Goal: Transaction & Acquisition: Purchase product/service

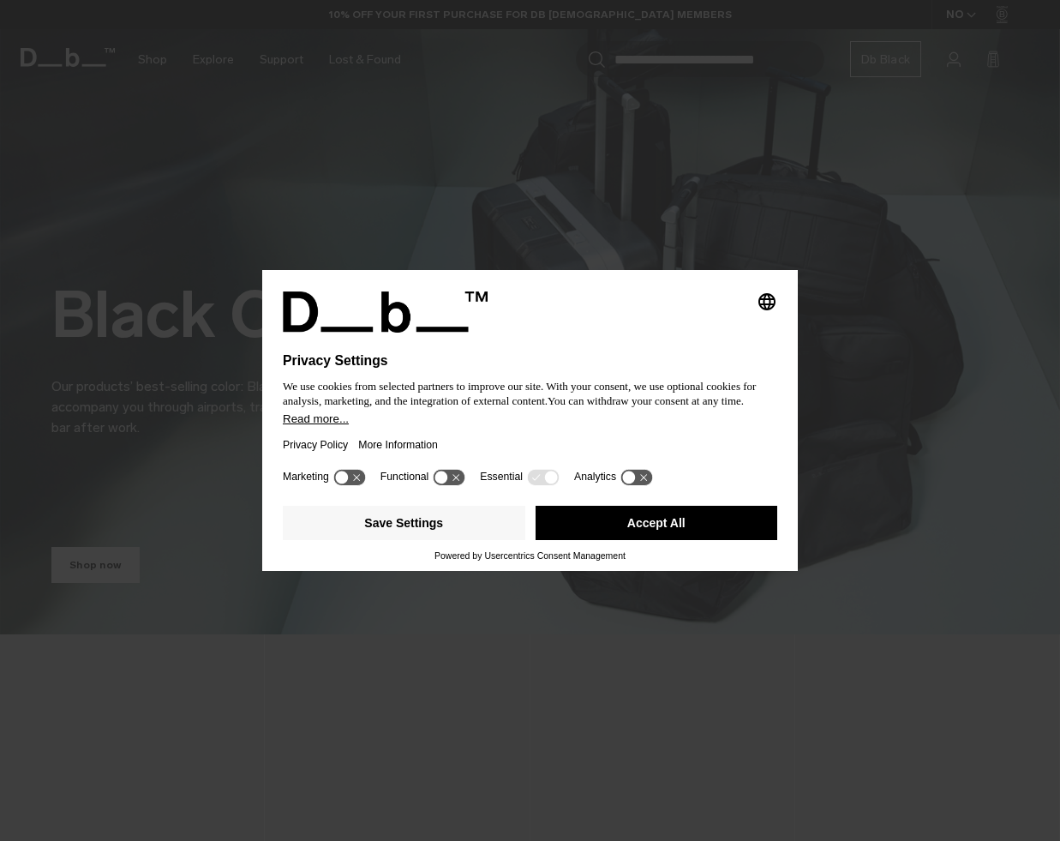
click at [622, 535] on button "Accept All" at bounding box center [657, 523] width 243 height 34
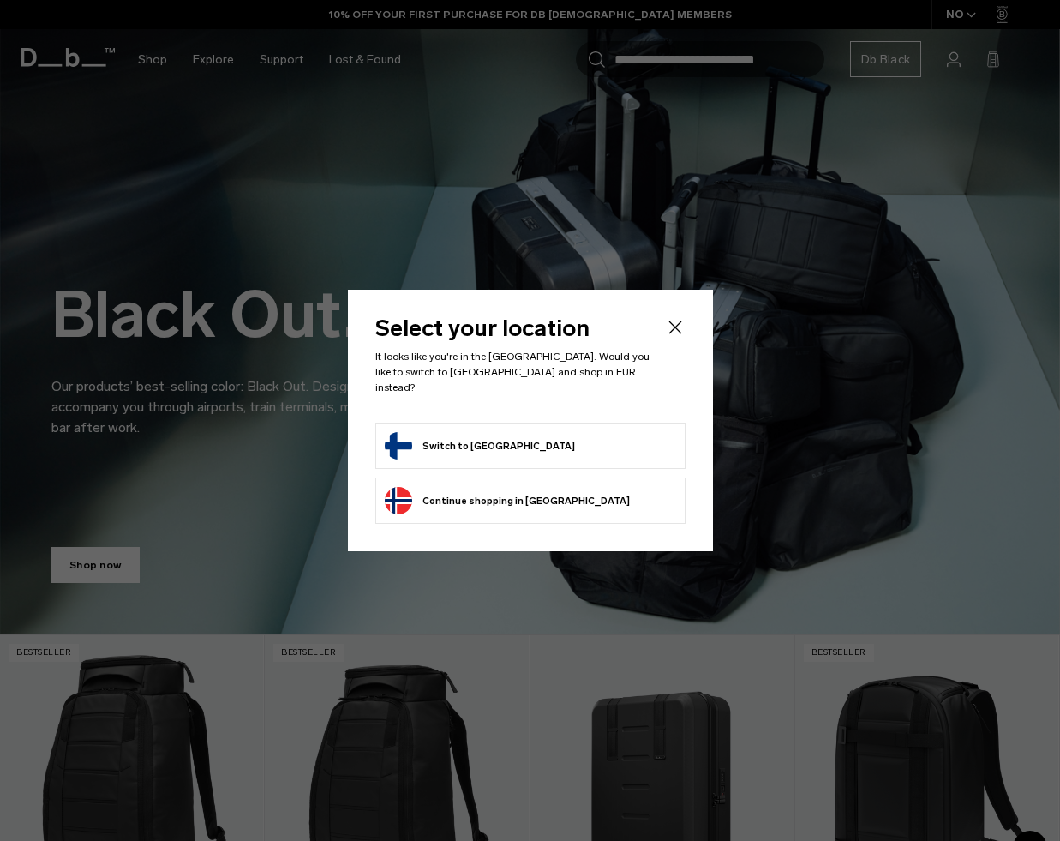
click at [470, 446] on button "Switch to Finland" at bounding box center [480, 445] width 190 height 27
click at [454, 437] on button "Switch to Finland" at bounding box center [480, 445] width 190 height 27
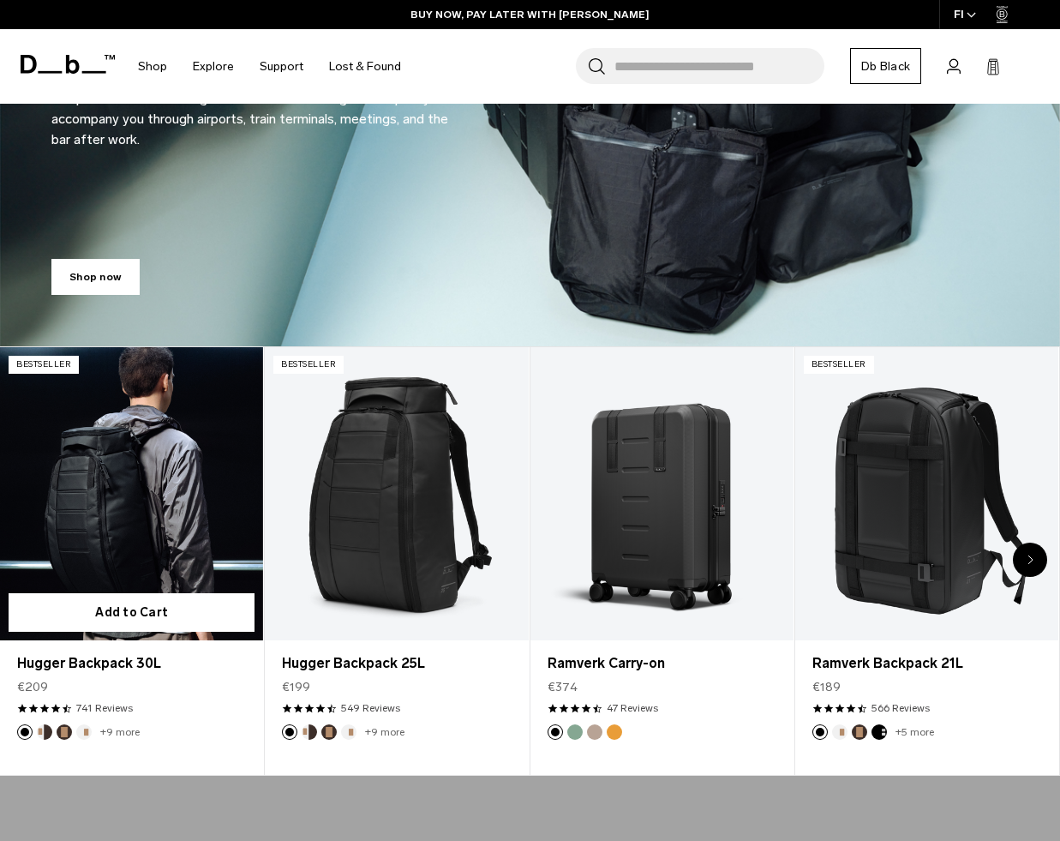
scroll to position [289, 0]
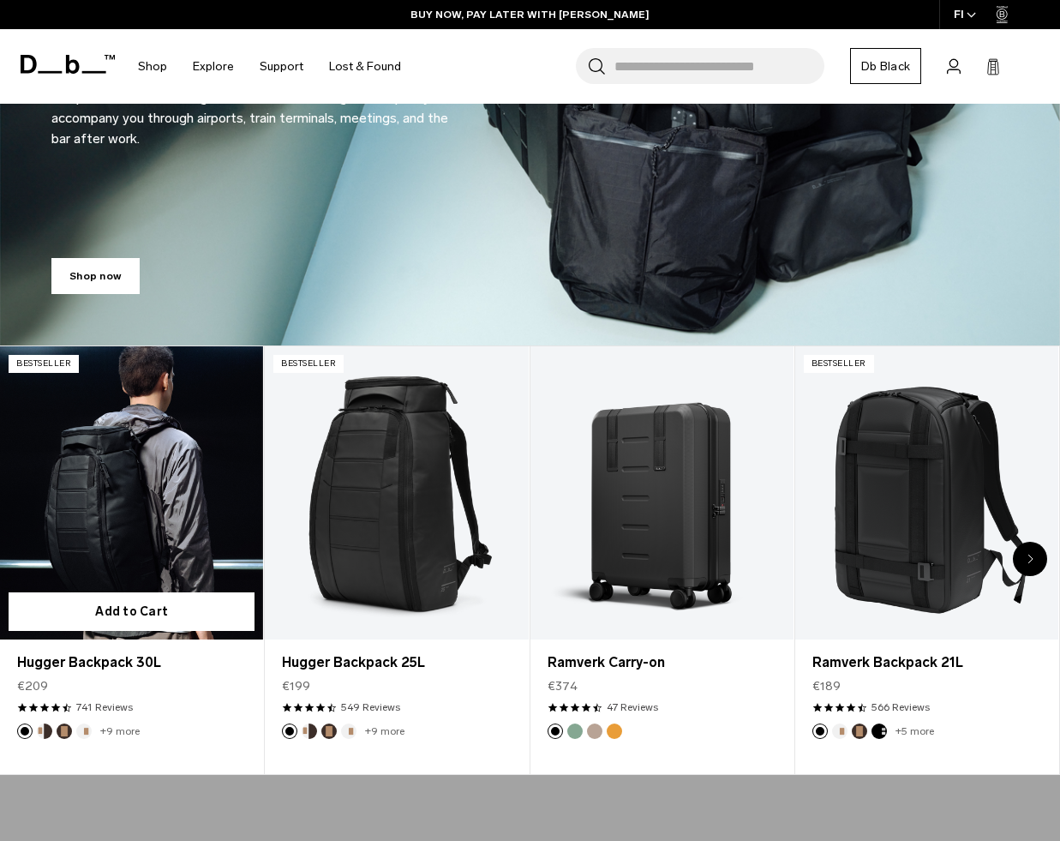
click at [147, 514] on link "Hugger Backpack 30L" at bounding box center [131, 492] width 263 height 292
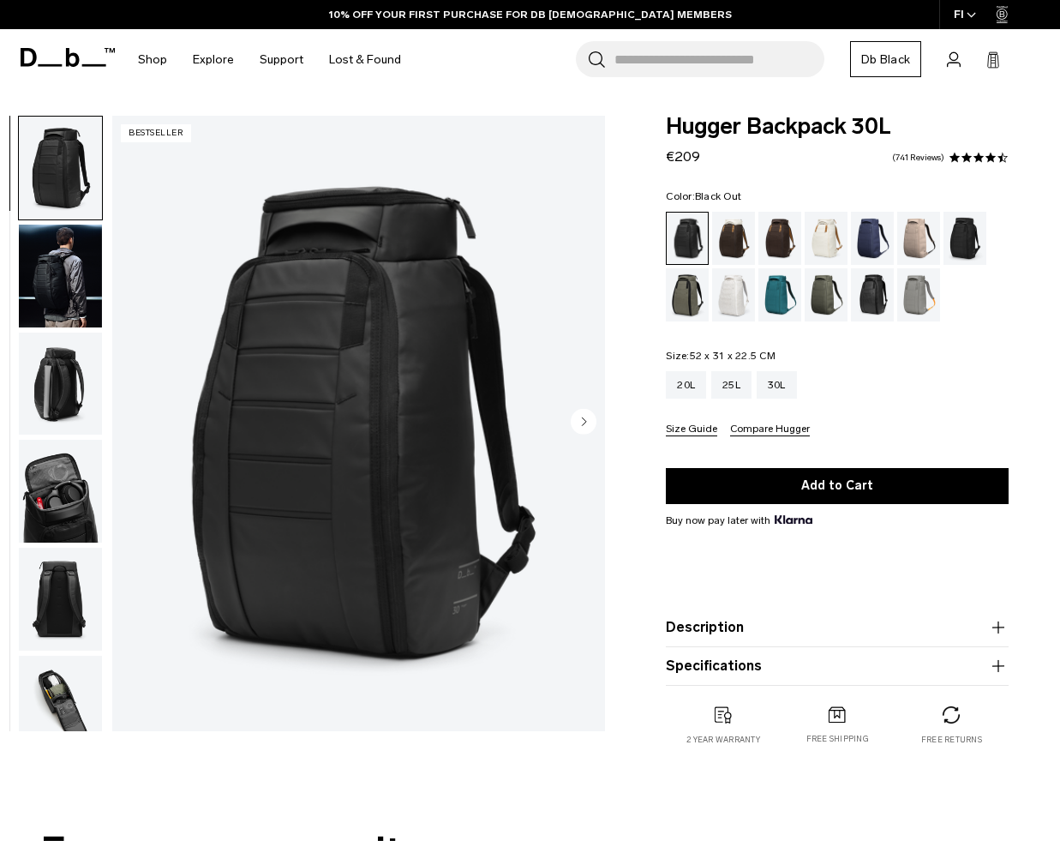
click at [75, 262] on img "button" at bounding box center [60, 276] width 83 height 103
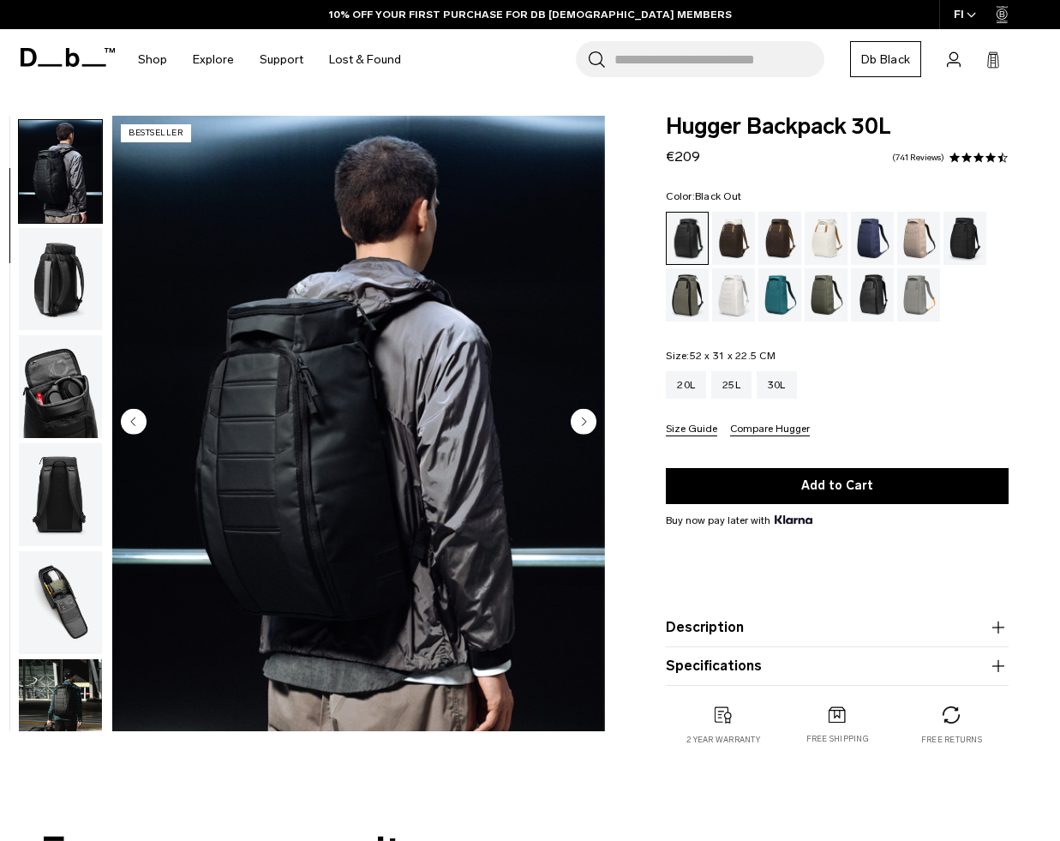
scroll to position [108, 0]
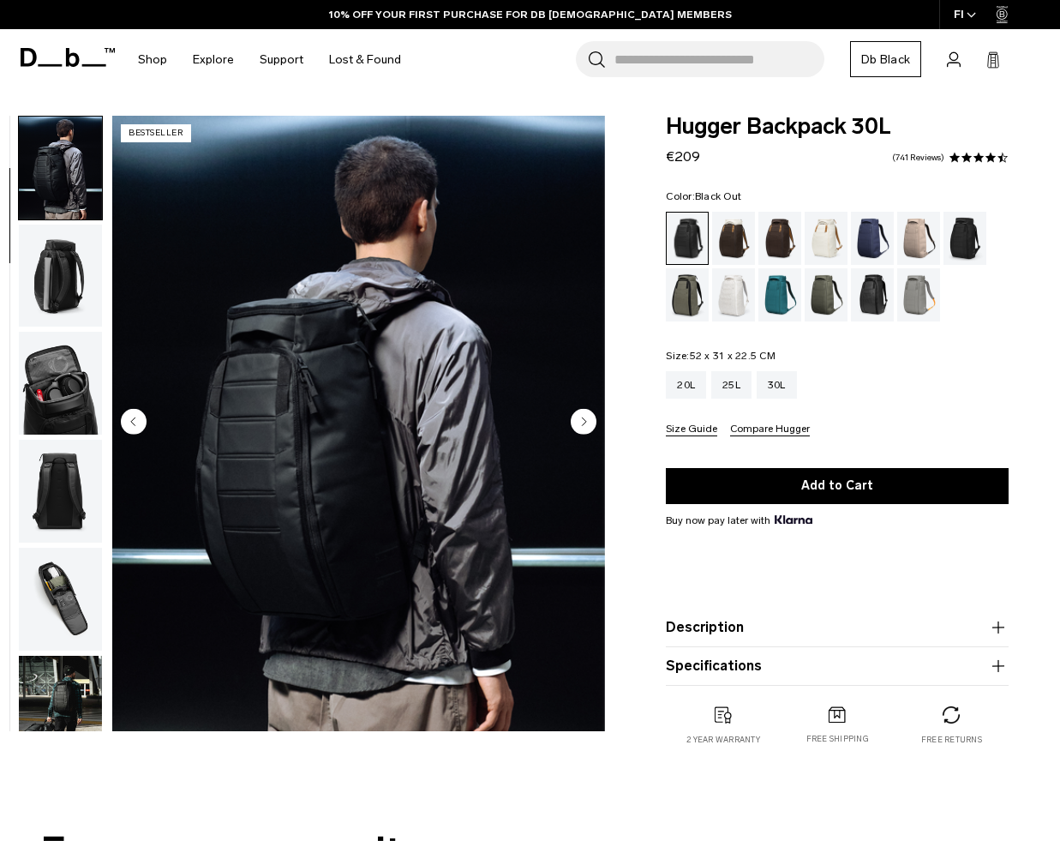
click at [51, 258] on img "button" at bounding box center [60, 276] width 83 height 103
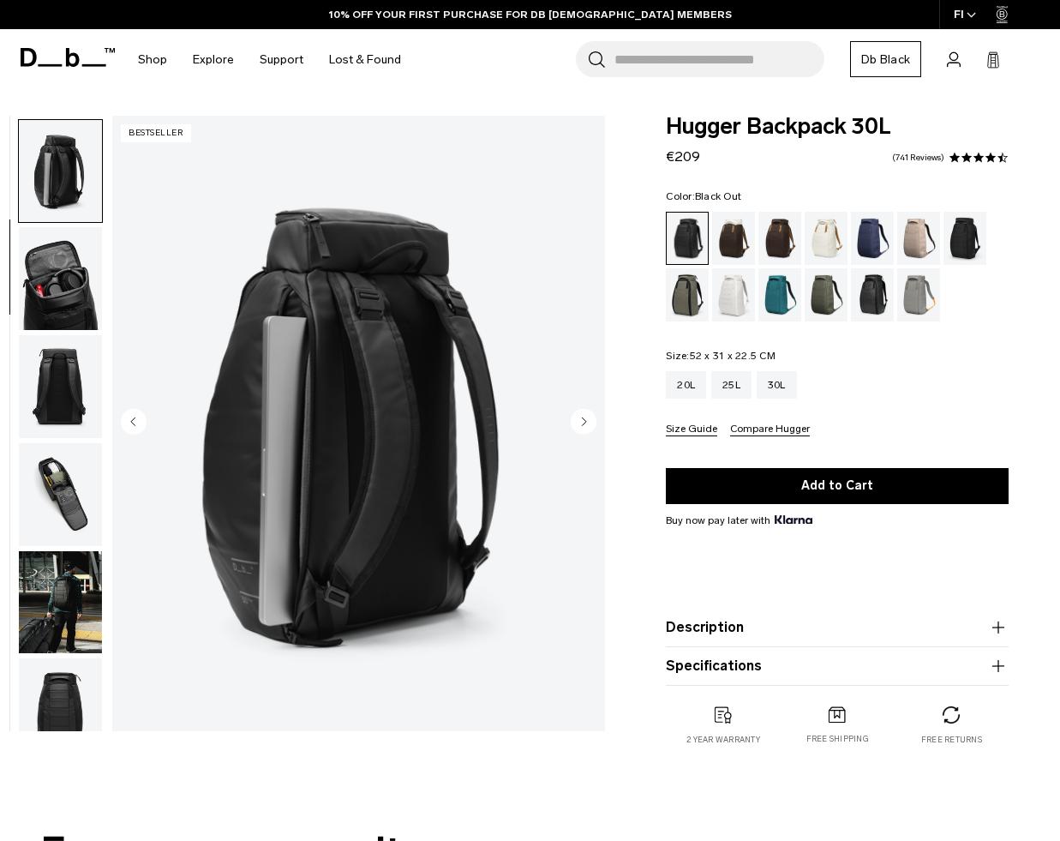
scroll to position [216, 0]
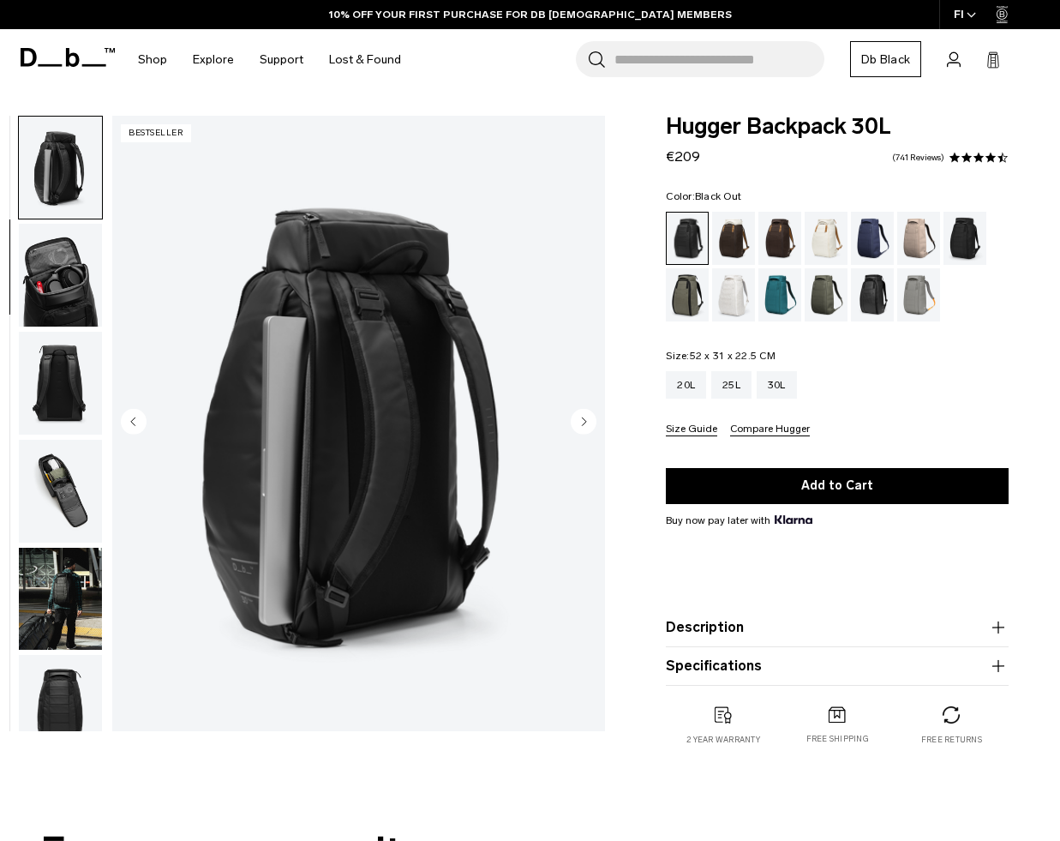
click at [52, 279] on img "button" at bounding box center [60, 275] width 83 height 103
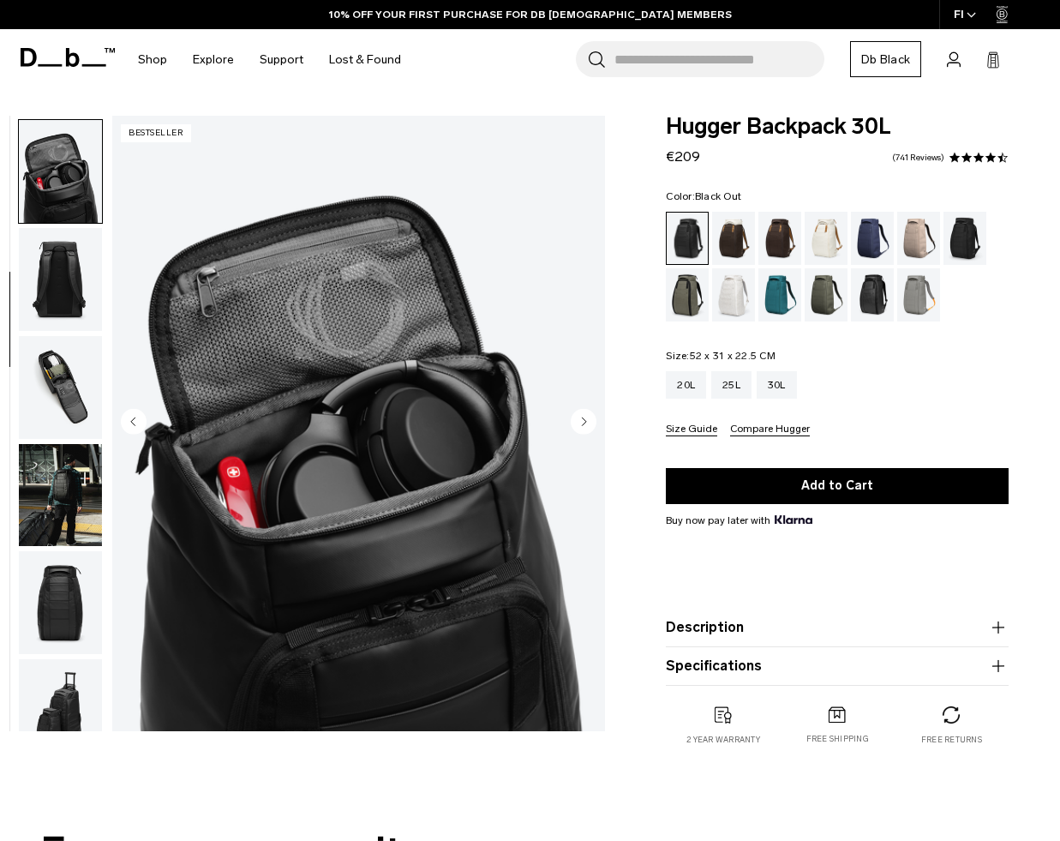
scroll to position [323, 0]
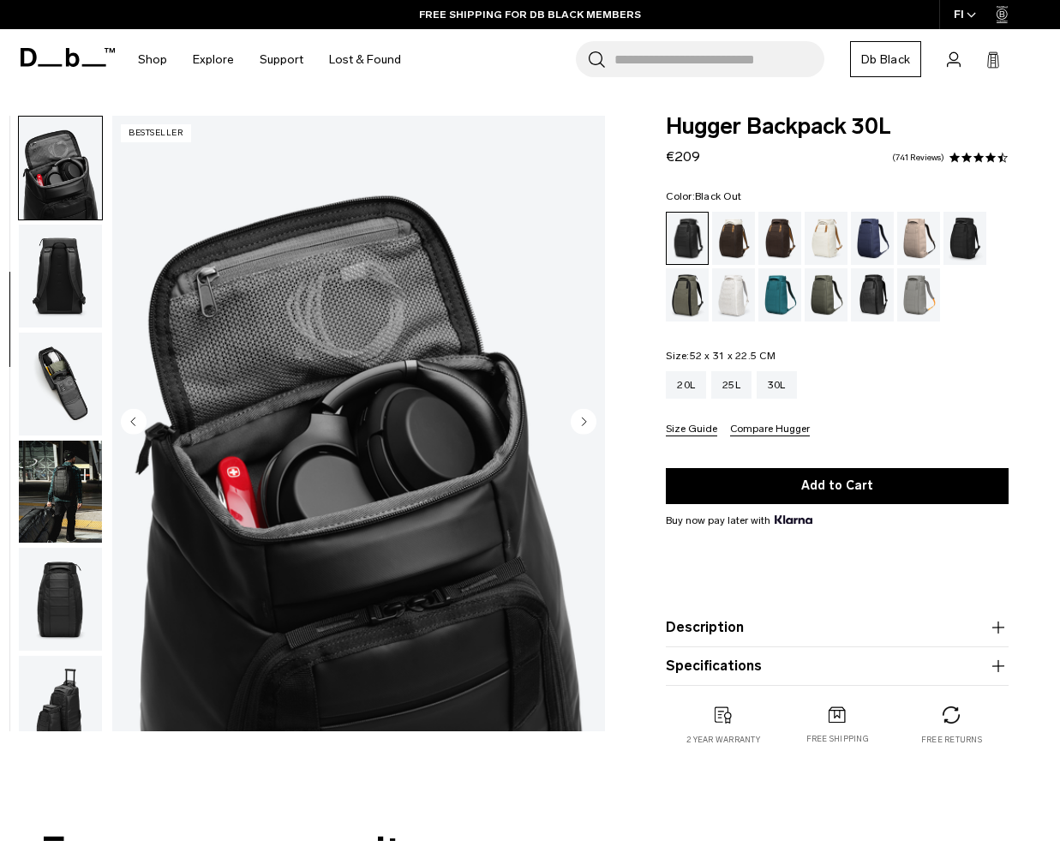
click at [54, 372] on img "button" at bounding box center [60, 384] width 83 height 103
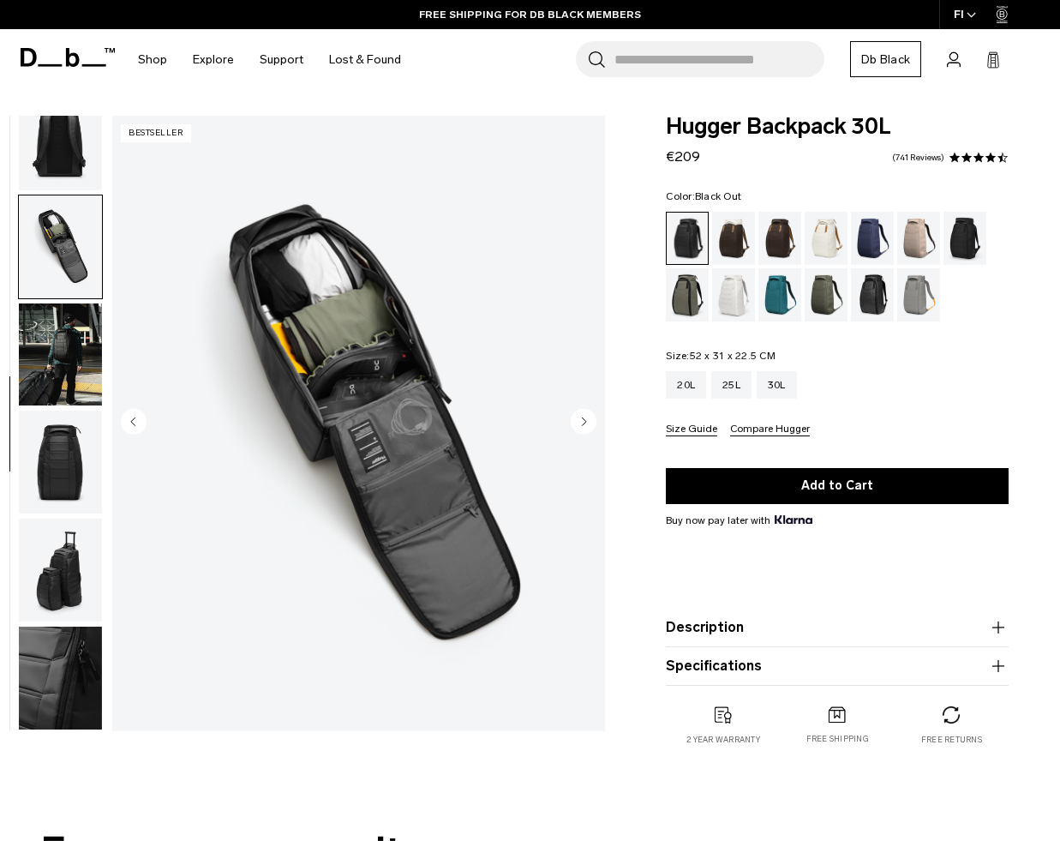
scroll to position [539, 0]
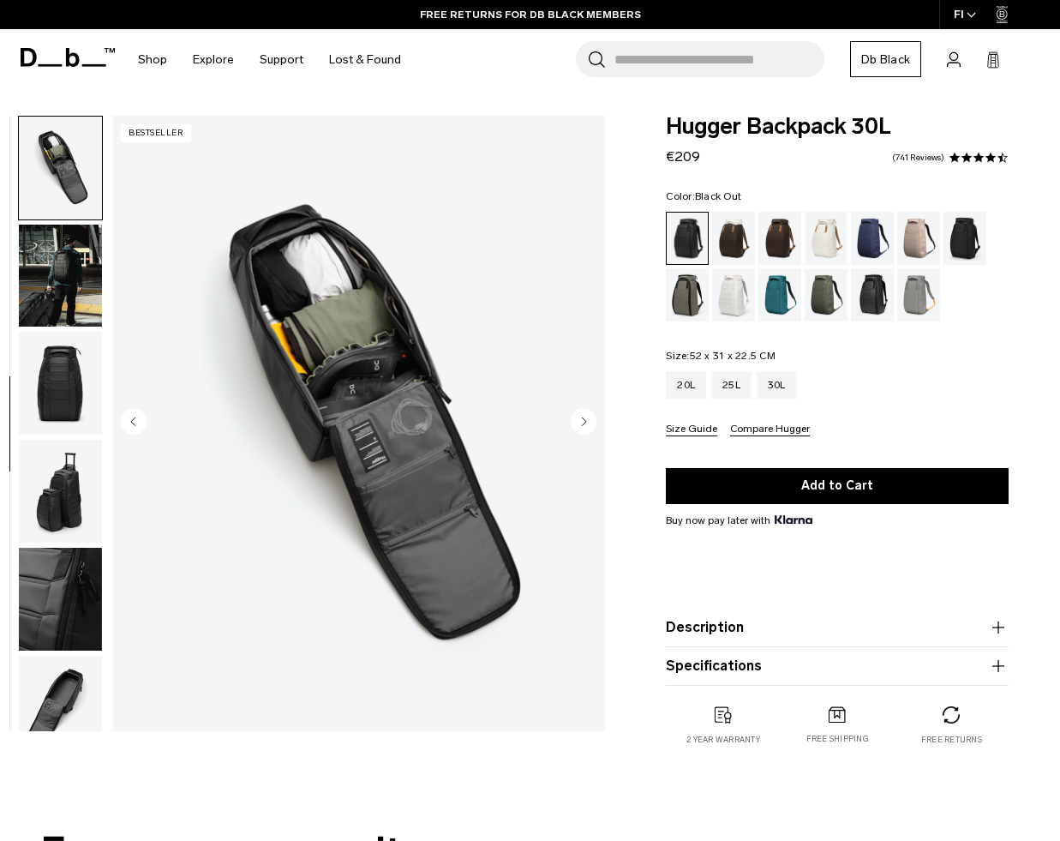
click at [49, 403] on img "button" at bounding box center [60, 383] width 83 height 103
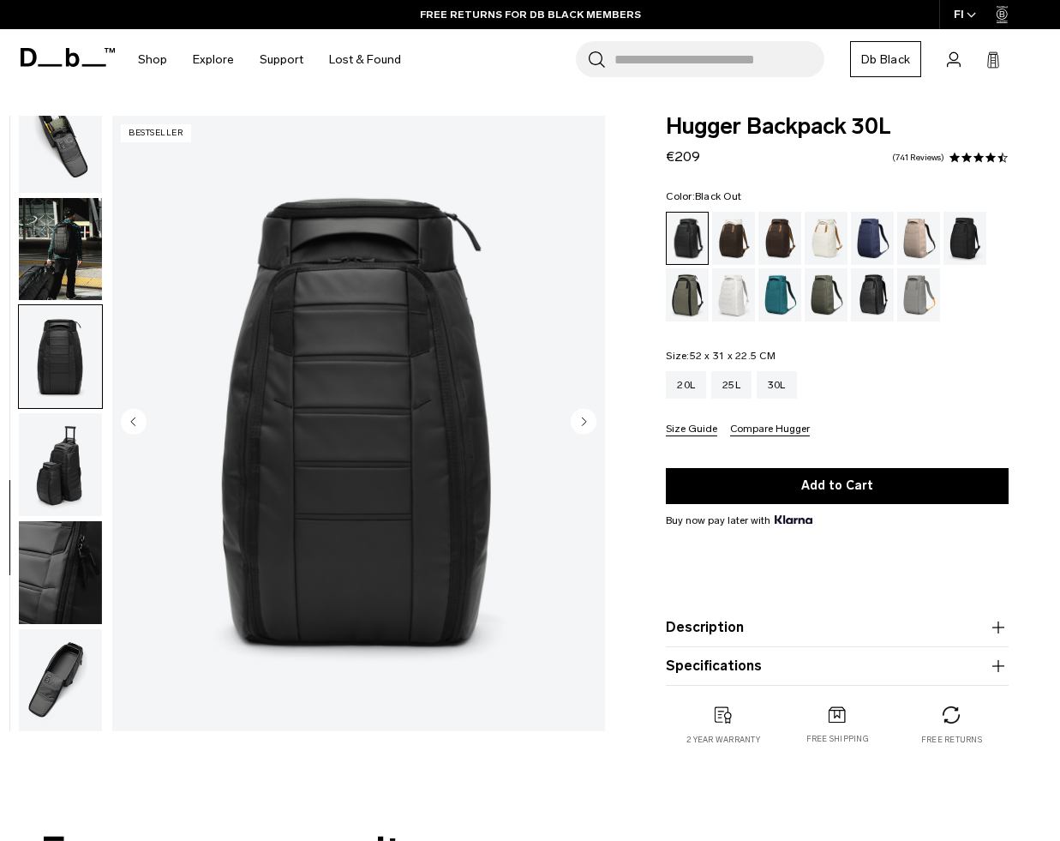
scroll to position [566, 0]
click at [52, 471] on img "button" at bounding box center [60, 463] width 83 height 103
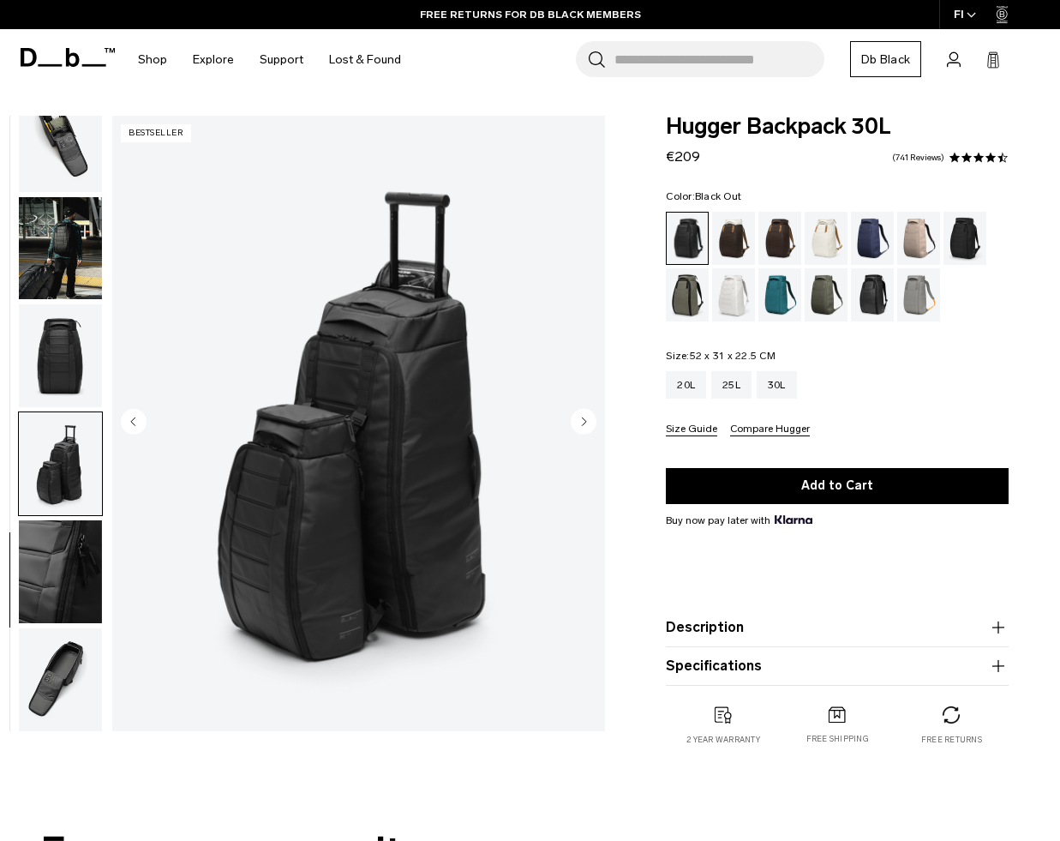
click at [59, 562] on img "button" at bounding box center [60, 571] width 83 height 103
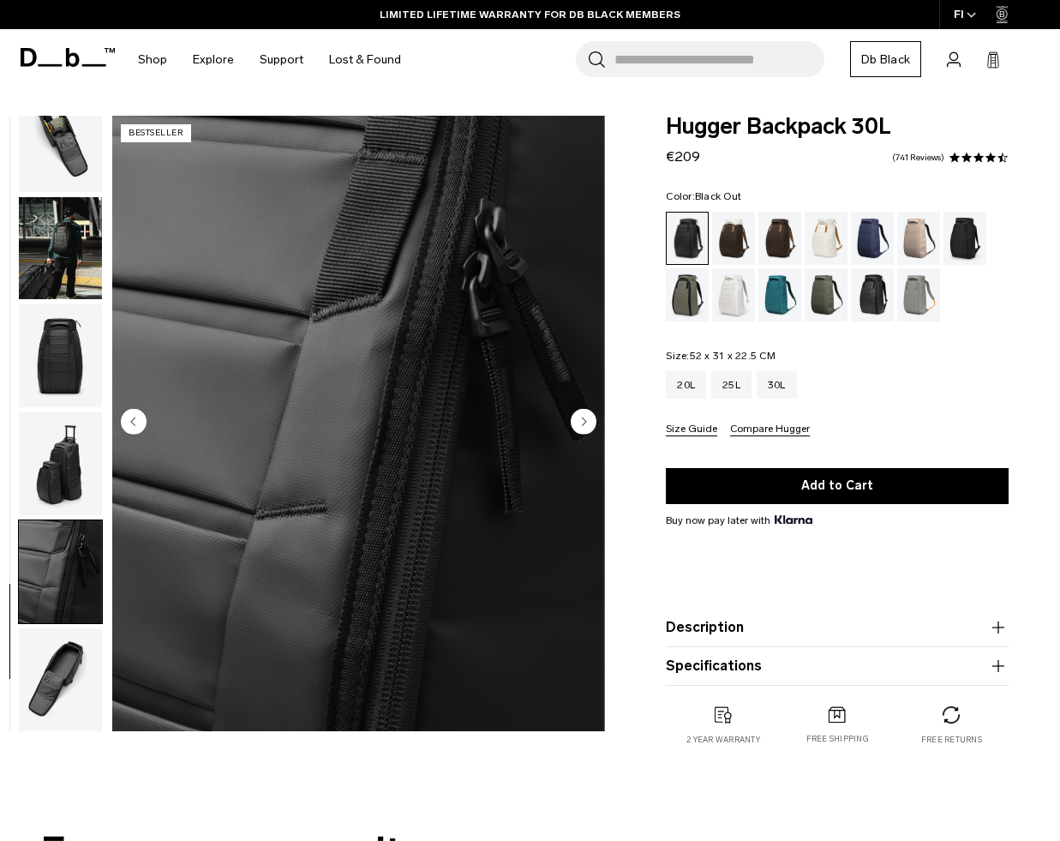
click at [56, 663] on img "button" at bounding box center [60, 679] width 83 height 103
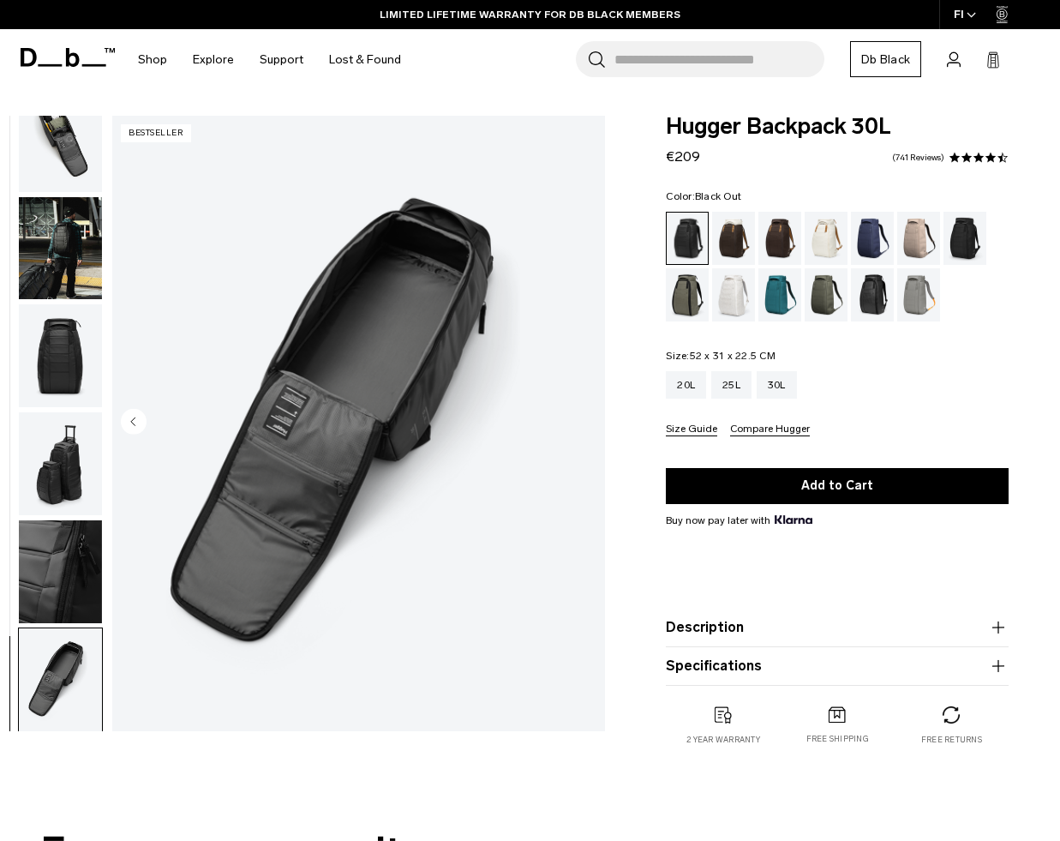
click at [48, 567] on img "button" at bounding box center [60, 571] width 83 height 103
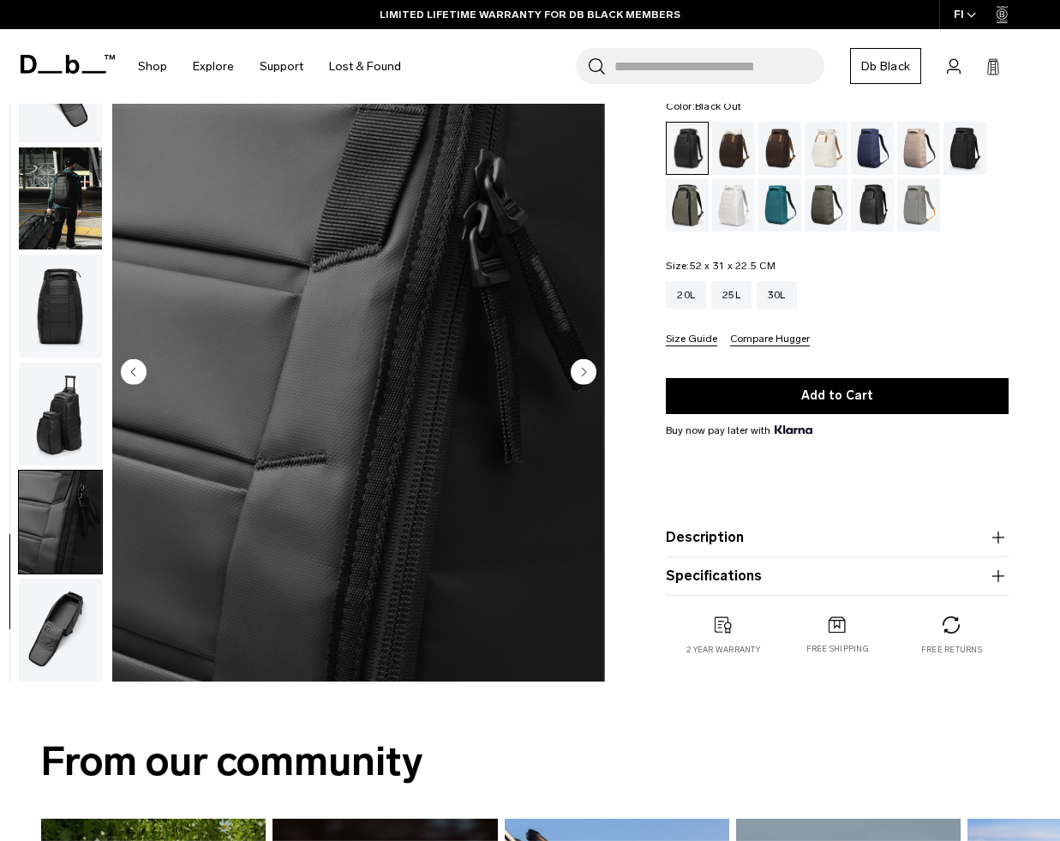
scroll to position [81, 0]
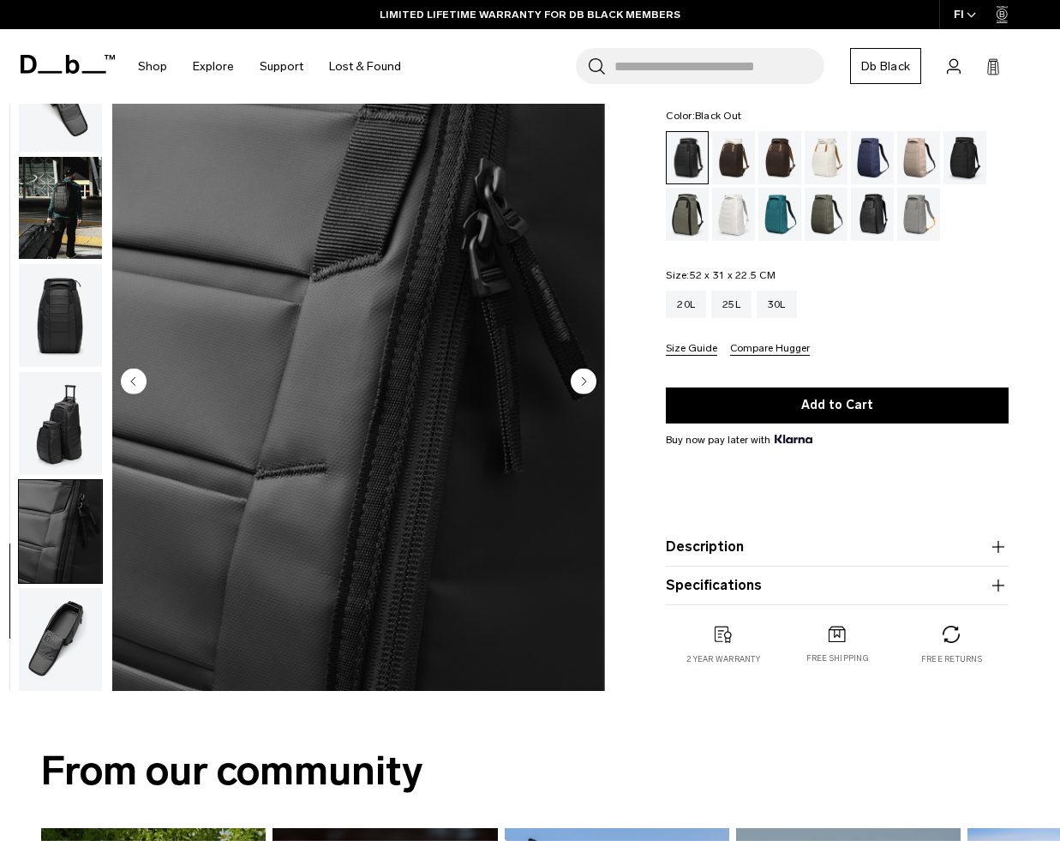
click at [63, 619] on img "button" at bounding box center [60, 639] width 83 height 103
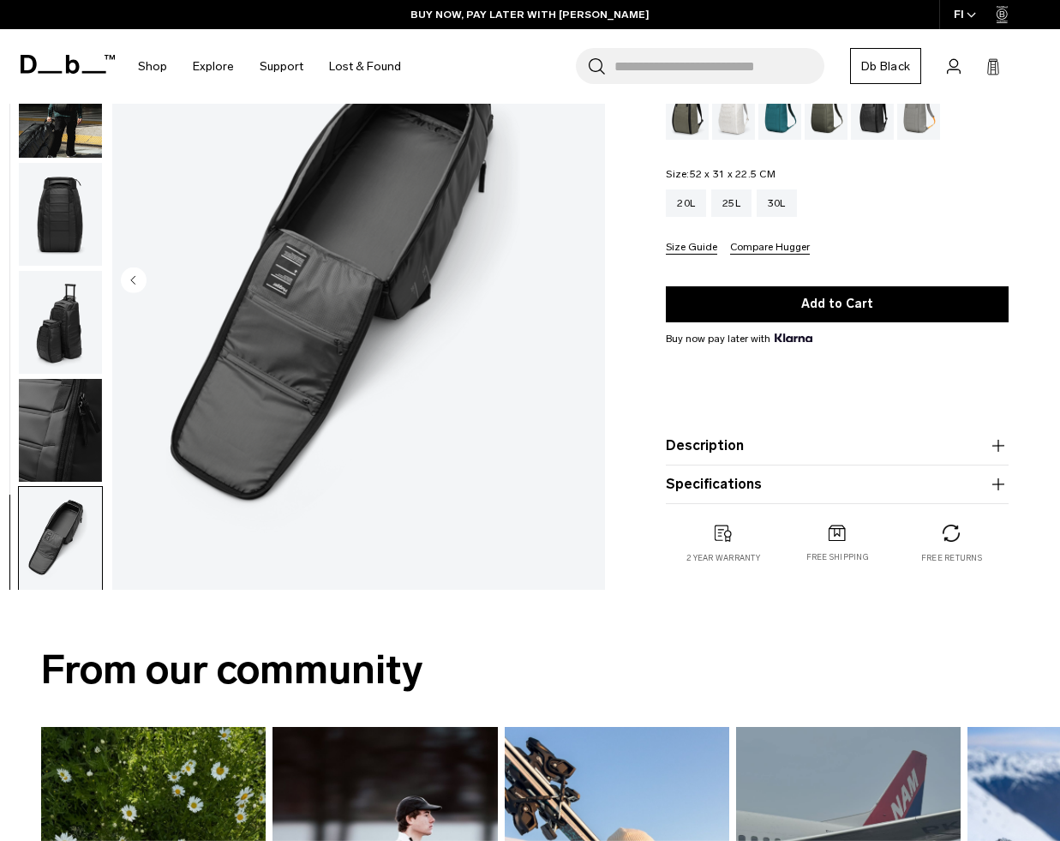
scroll to position [0, 0]
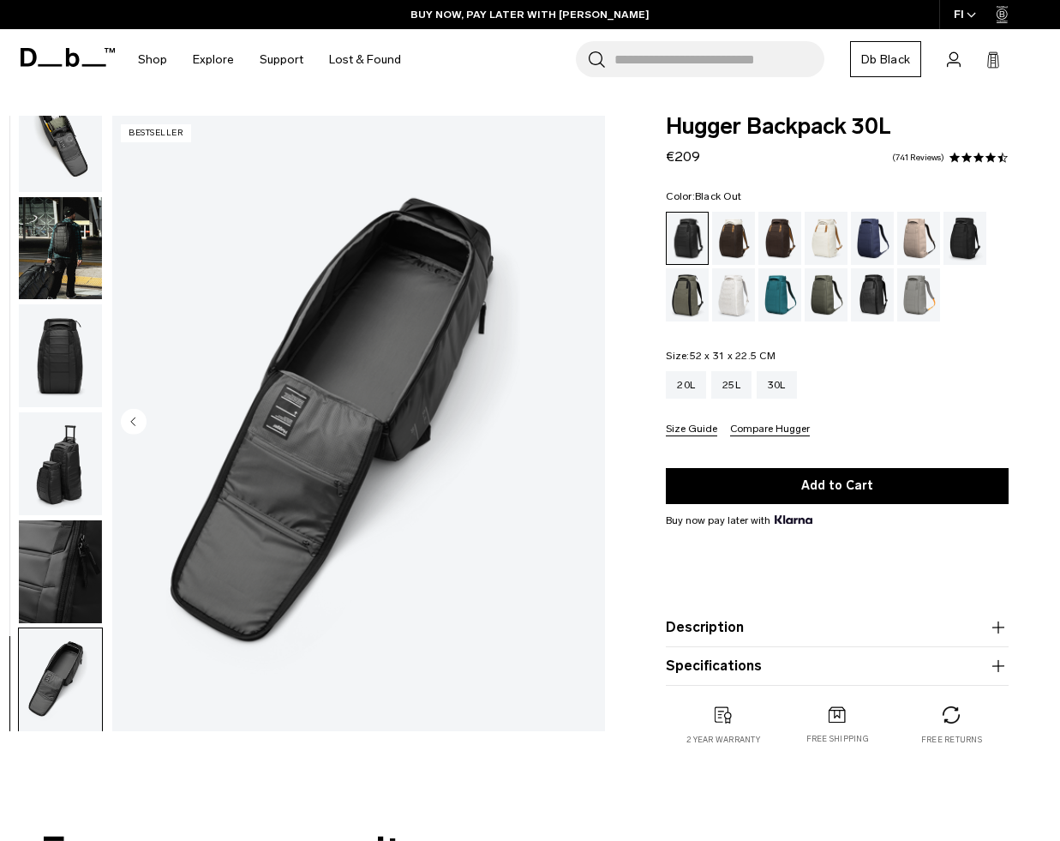
click at [79, 134] on img "button" at bounding box center [60, 140] width 83 height 103
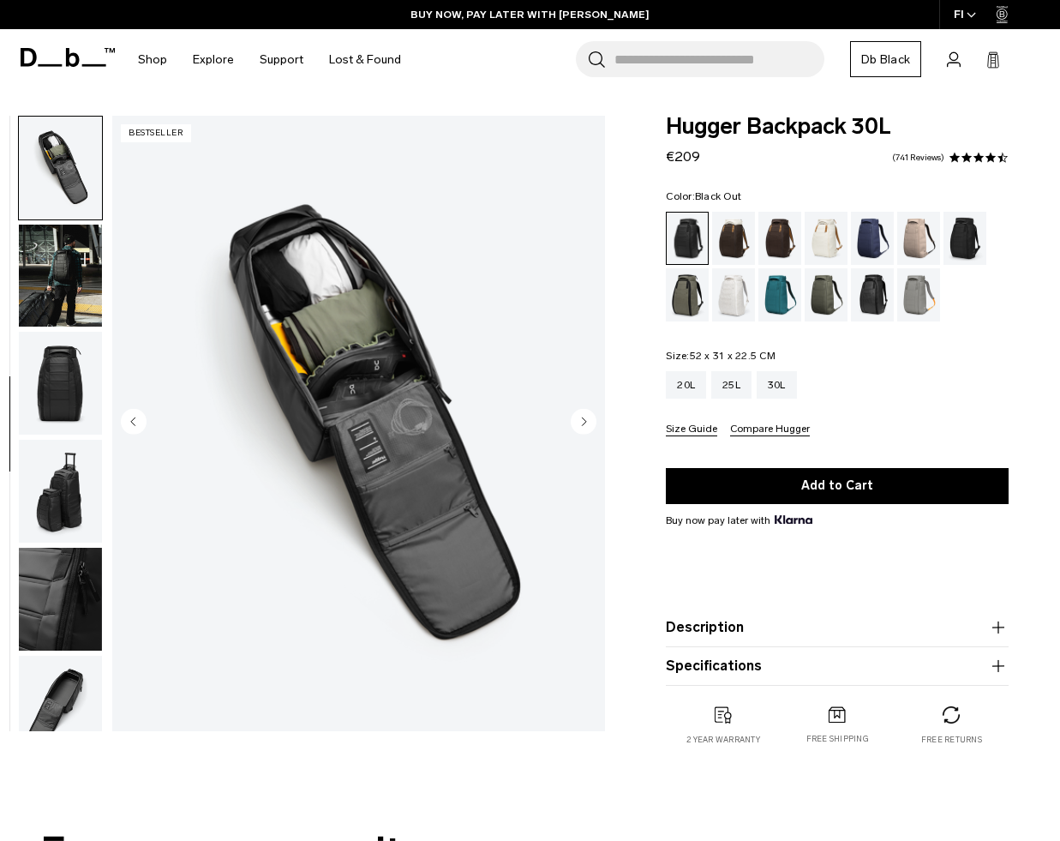
click at [57, 303] on img "button" at bounding box center [60, 276] width 83 height 103
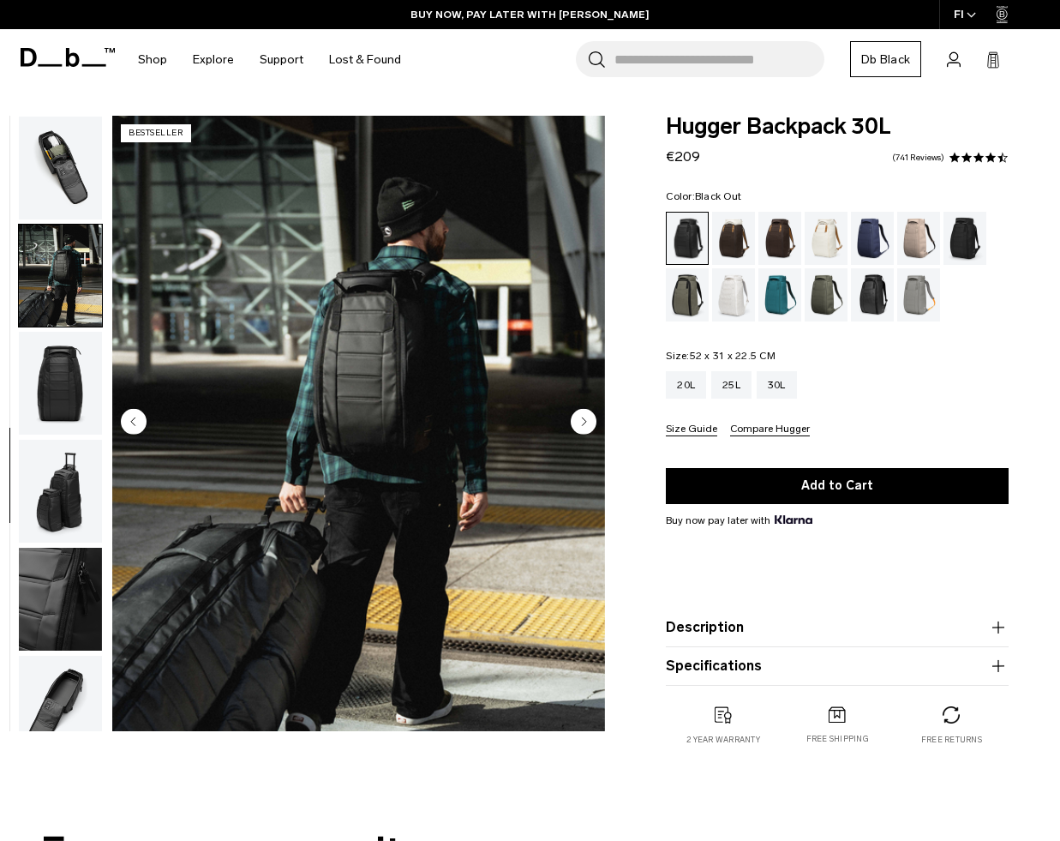
scroll to position [566, 0]
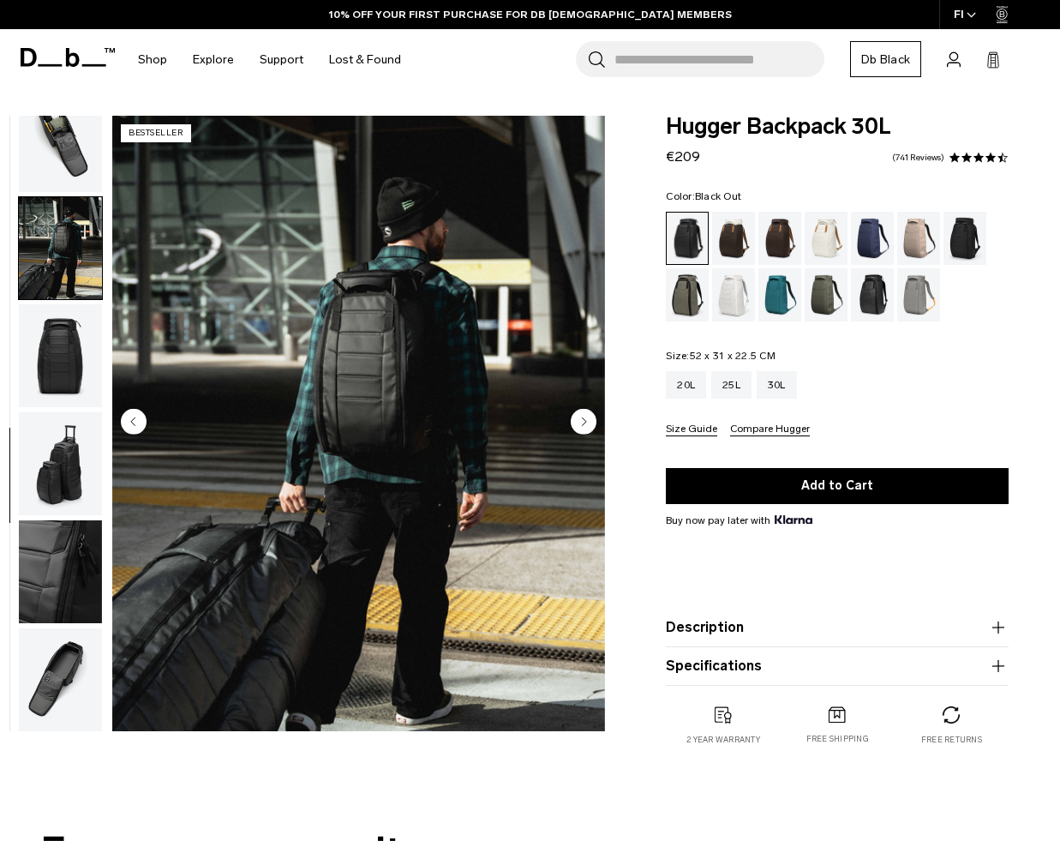
click at [37, 200] on img "button" at bounding box center [60, 248] width 83 height 103
click at [53, 145] on img "button" at bounding box center [60, 140] width 83 height 103
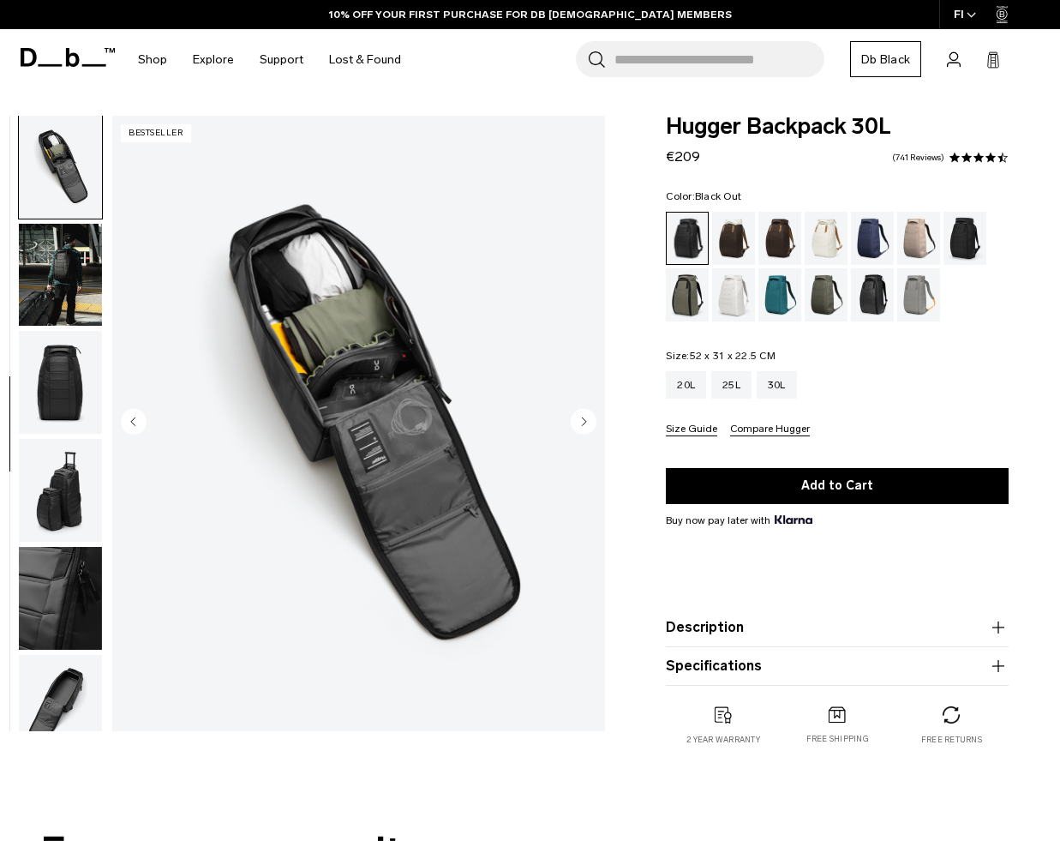
scroll to position [539, 0]
click at [727, 382] on div "25L" at bounding box center [731, 384] width 40 height 27
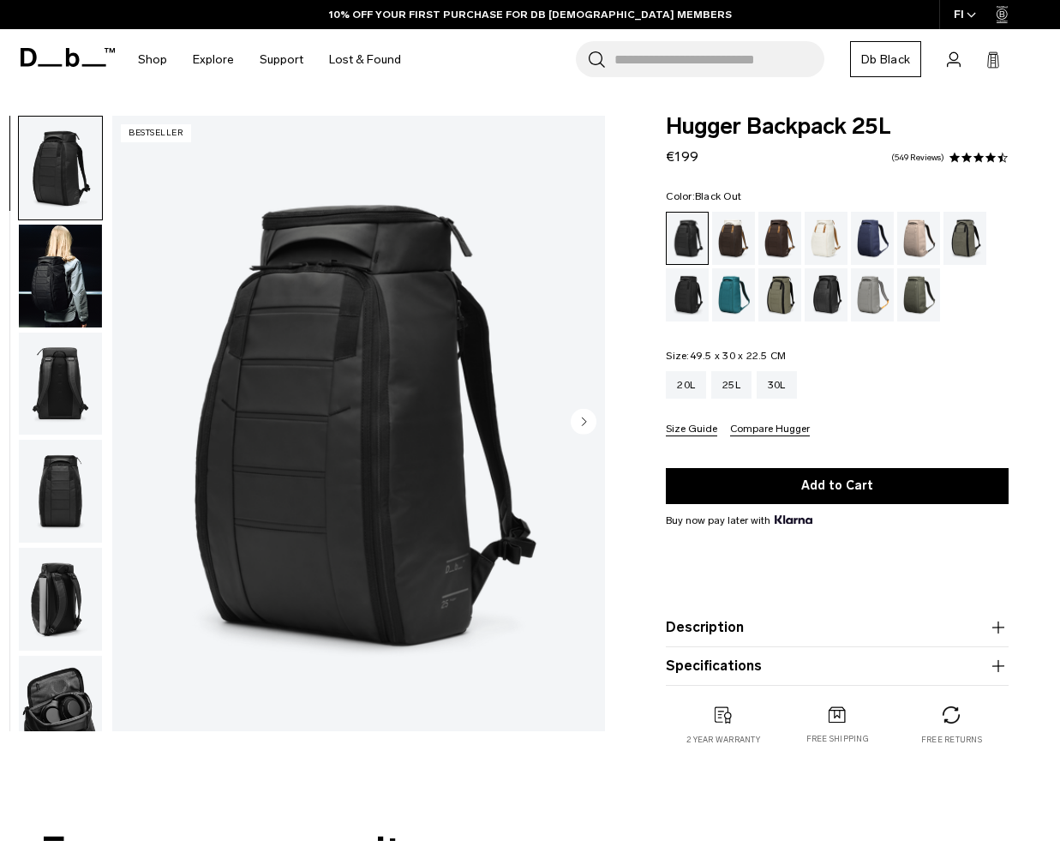
click at [51, 268] on img "button" at bounding box center [60, 276] width 83 height 103
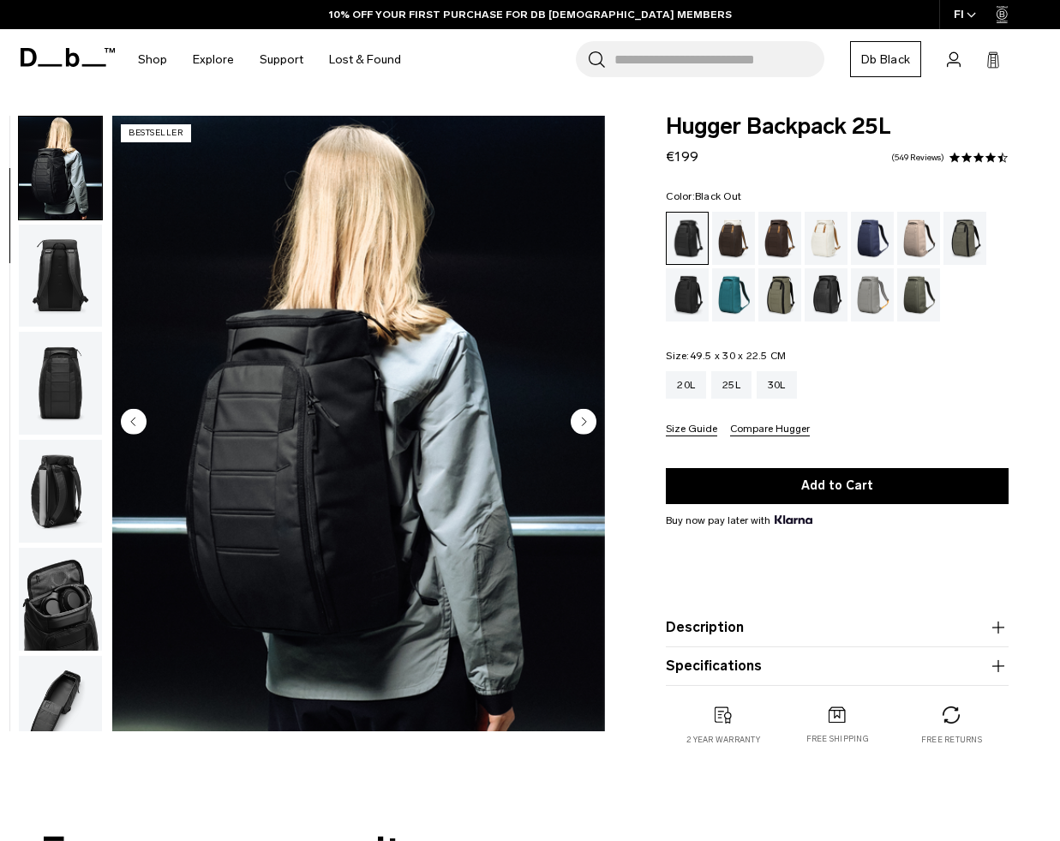
click at [51, 277] on img "button" at bounding box center [60, 276] width 83 height 103
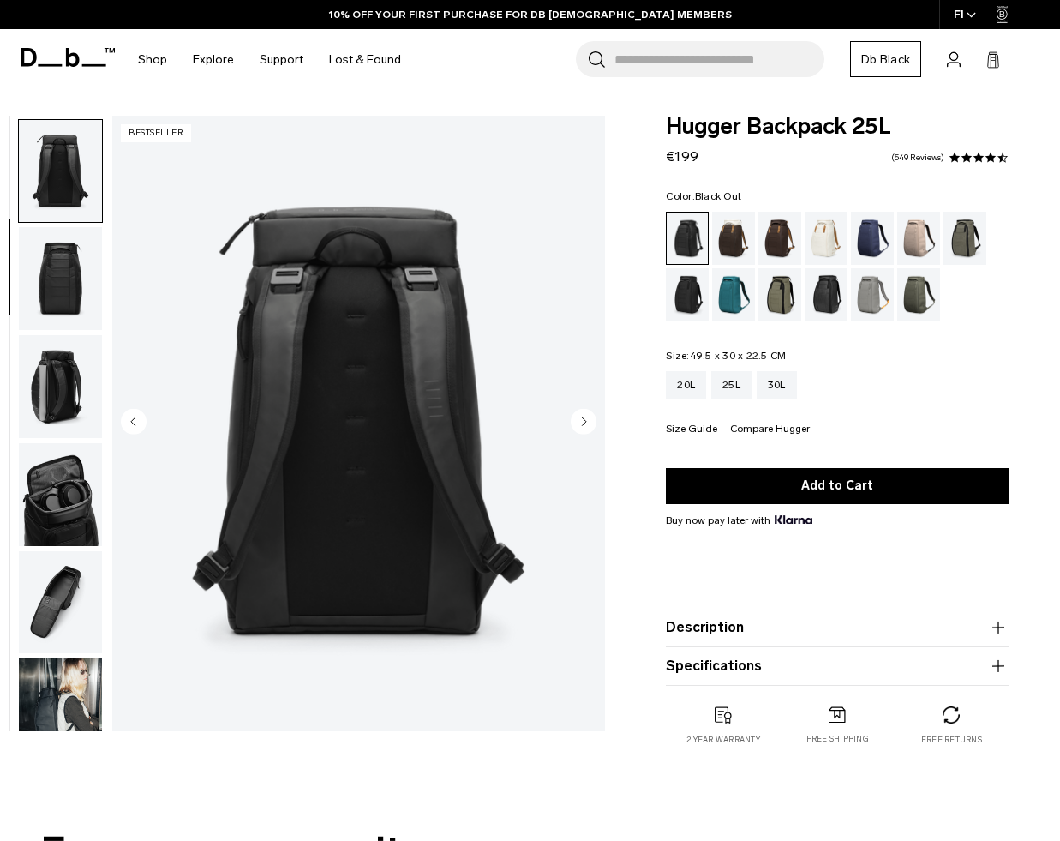
scroll to position [216, 0]
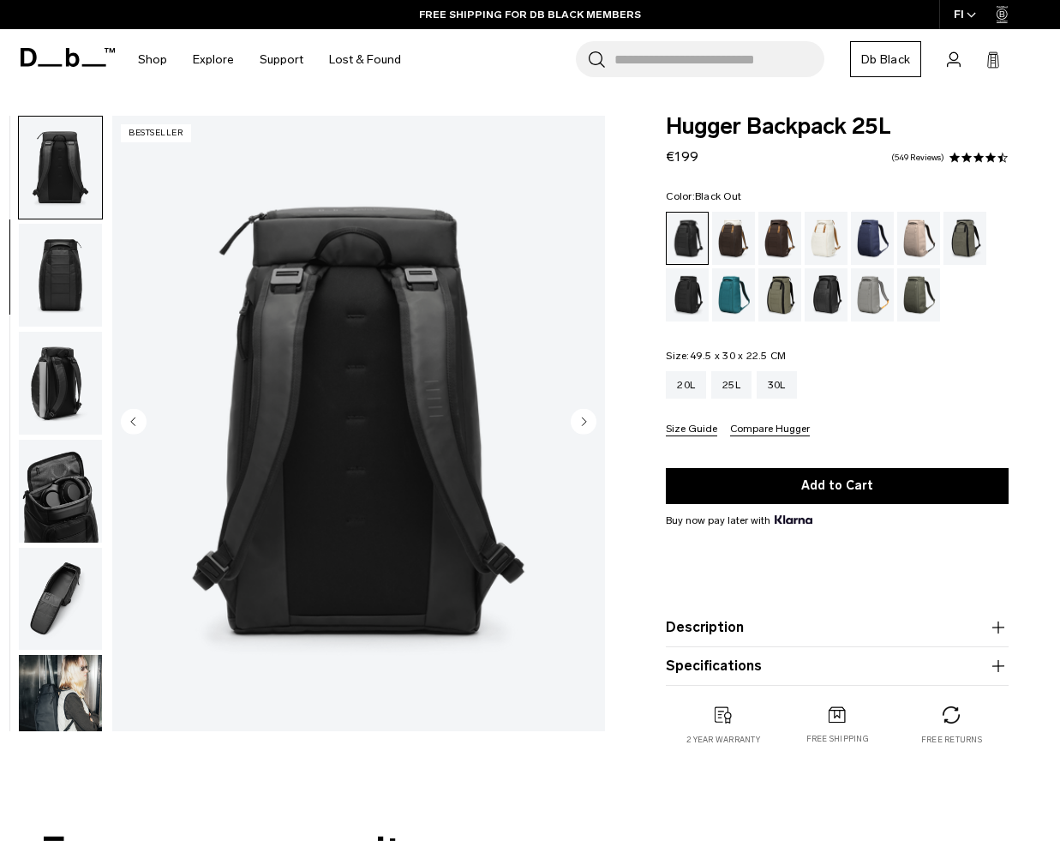
click at [51, 366] on img "button" at bounding box center [60, 383] width 83 height 103
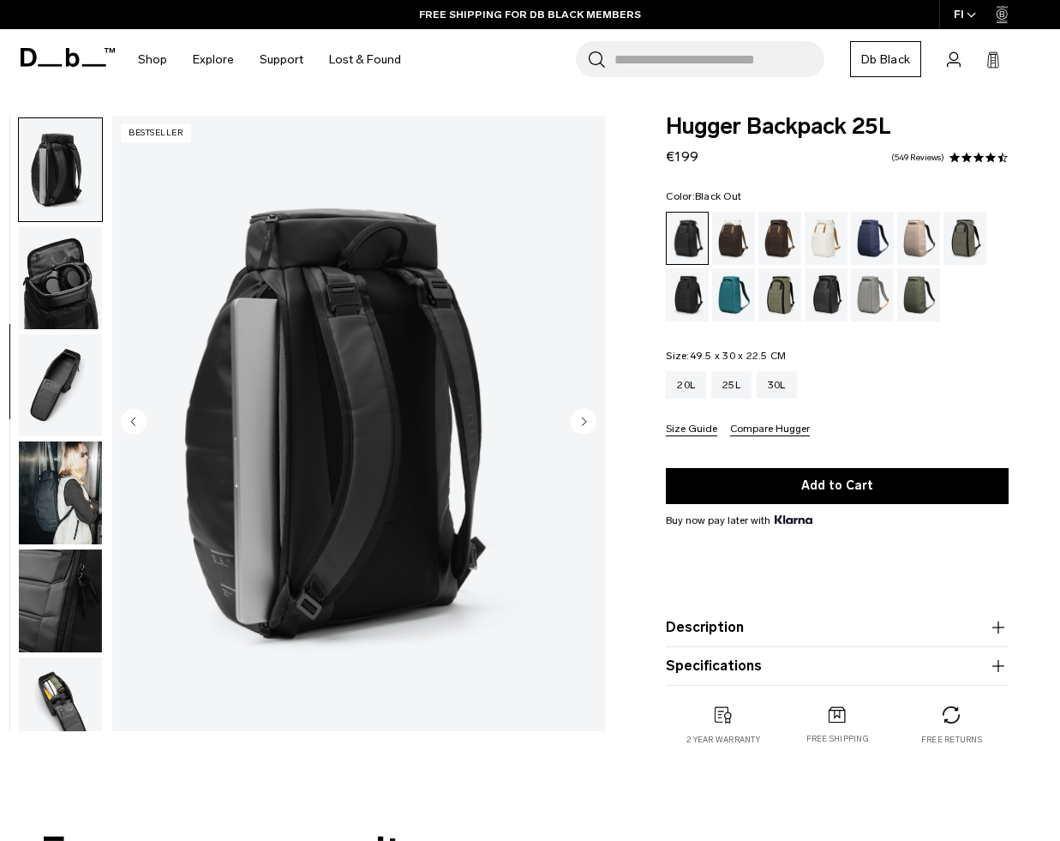
scroll to position [431, 0]
click at [57, 284] on img "button" at bounding box center [60, 276] width 83 height 103
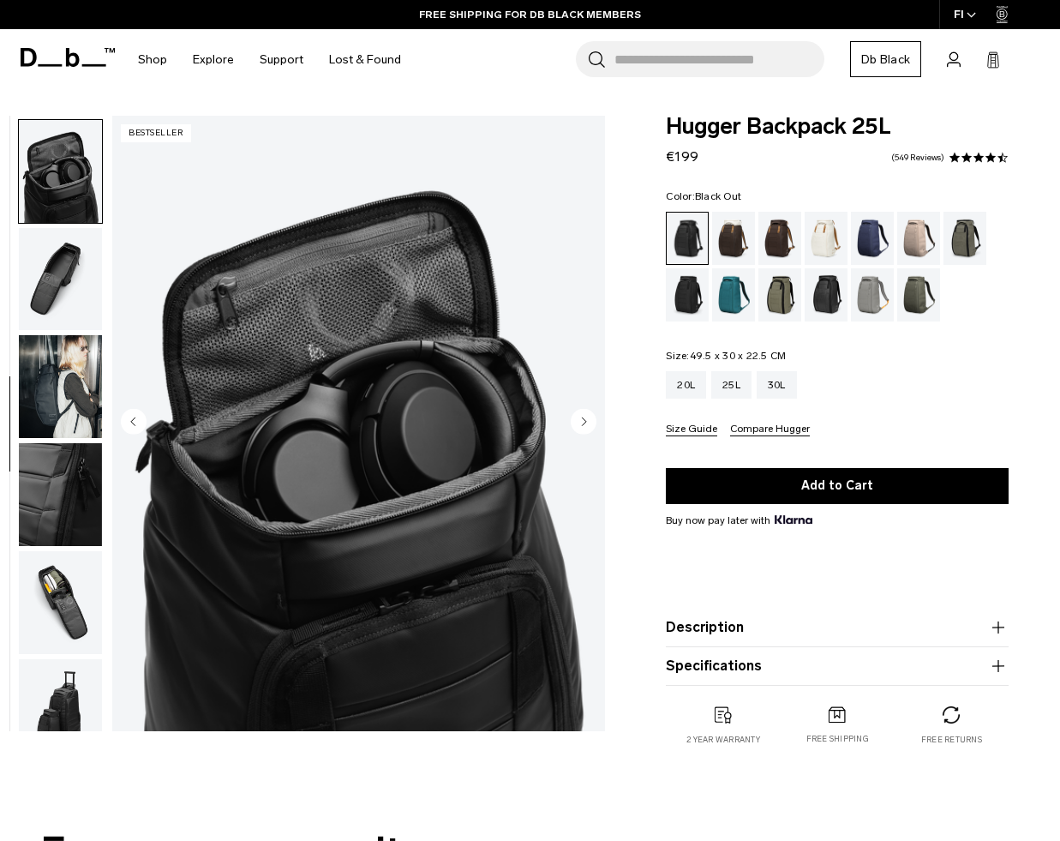
scroll to position [539, 0]
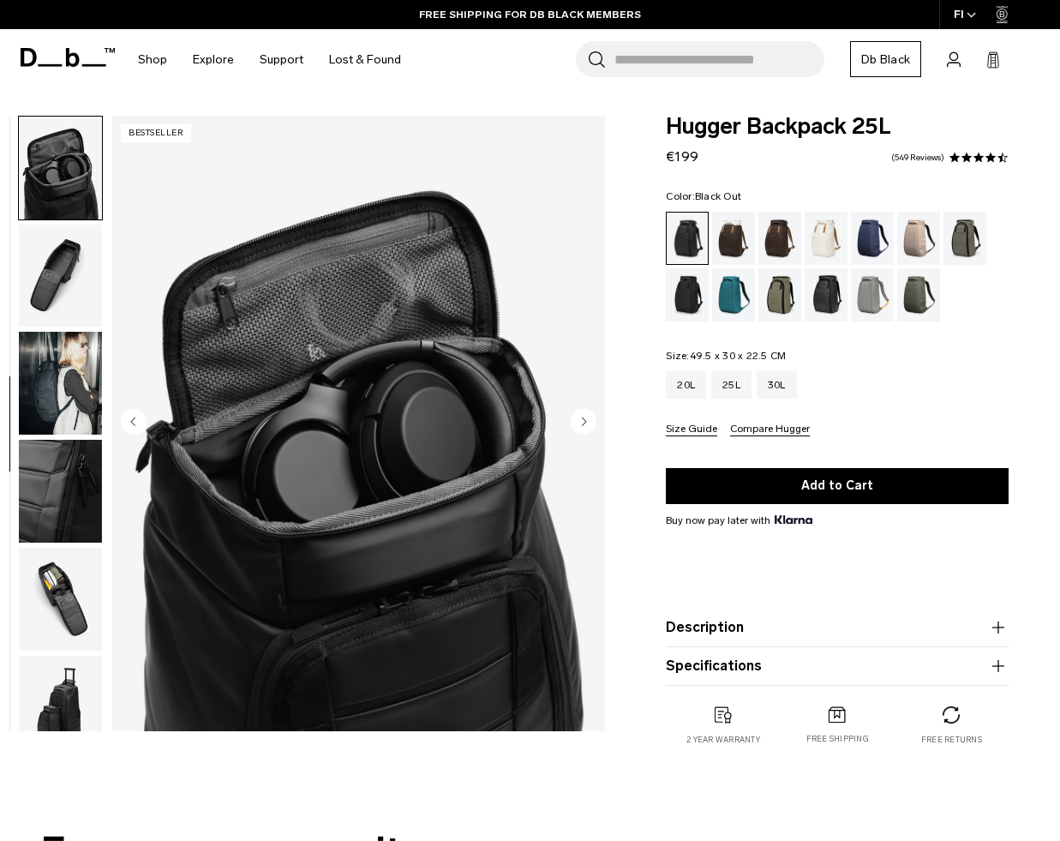
click at [66, 387] on img "button" at bounding box center [60, 383] width 83 height 103
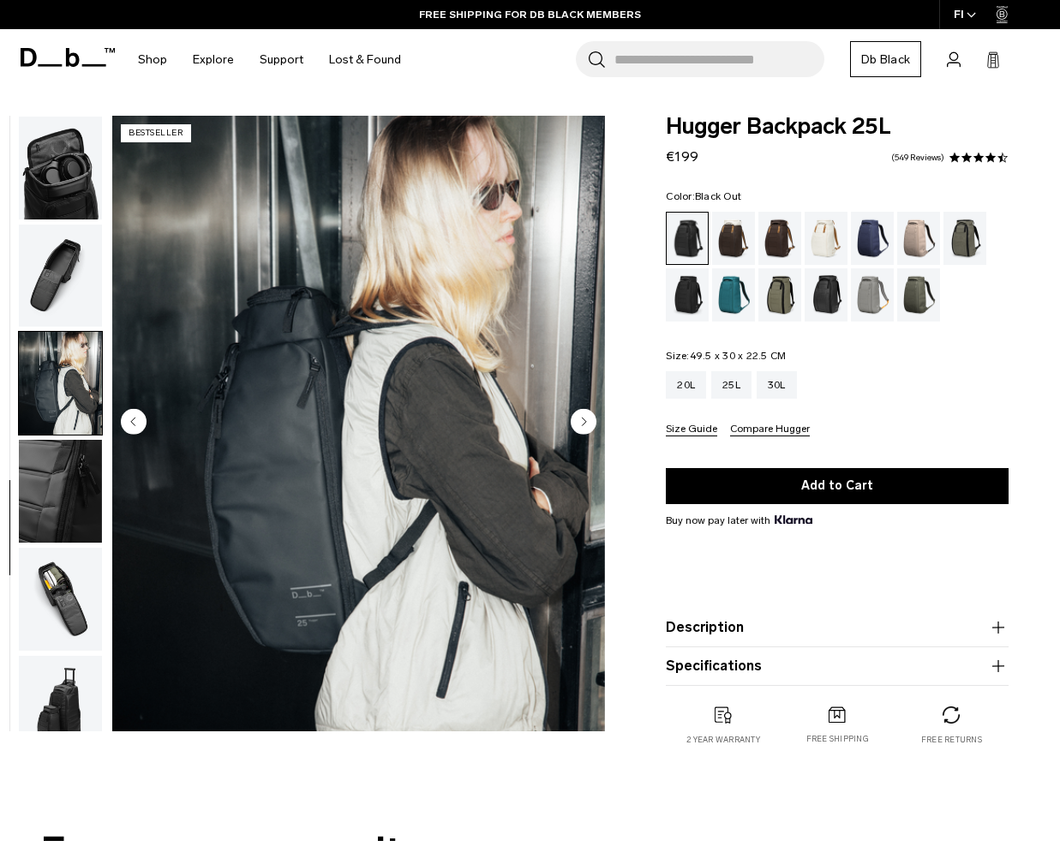
scroll to position [566, 0]
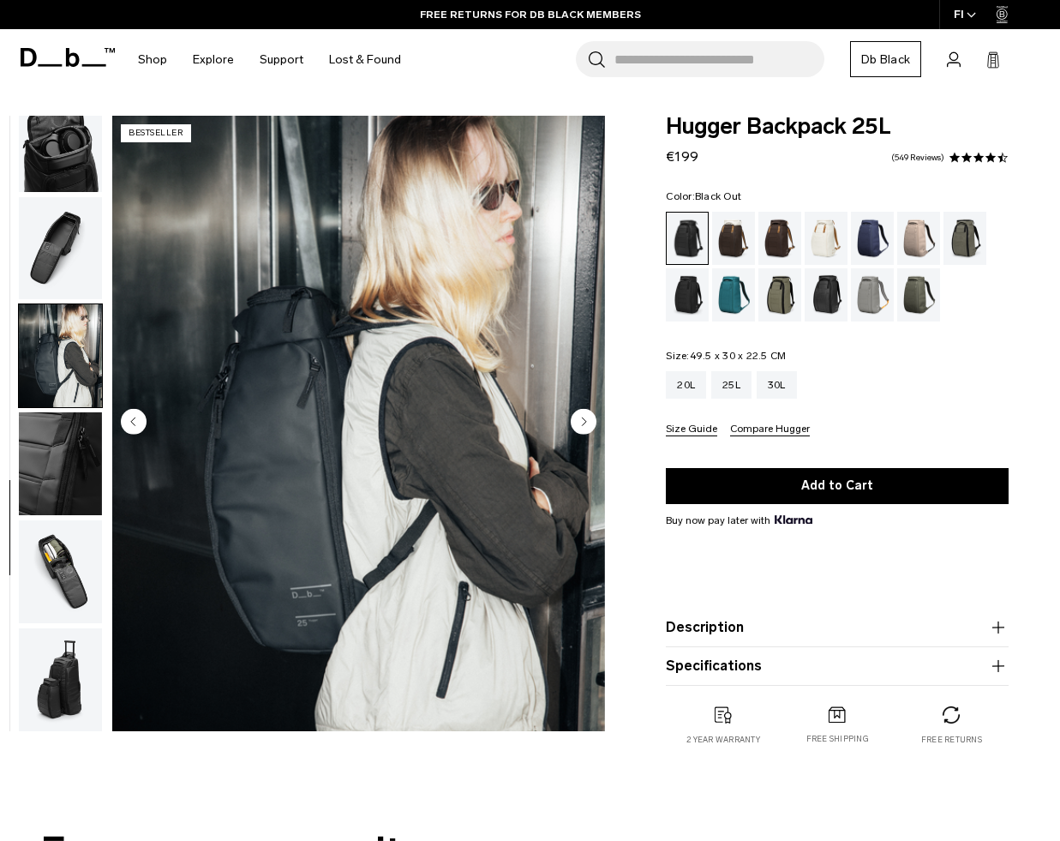
click at [64, 578] on img "button" at bounding box center [60, 571] width 83 height 103
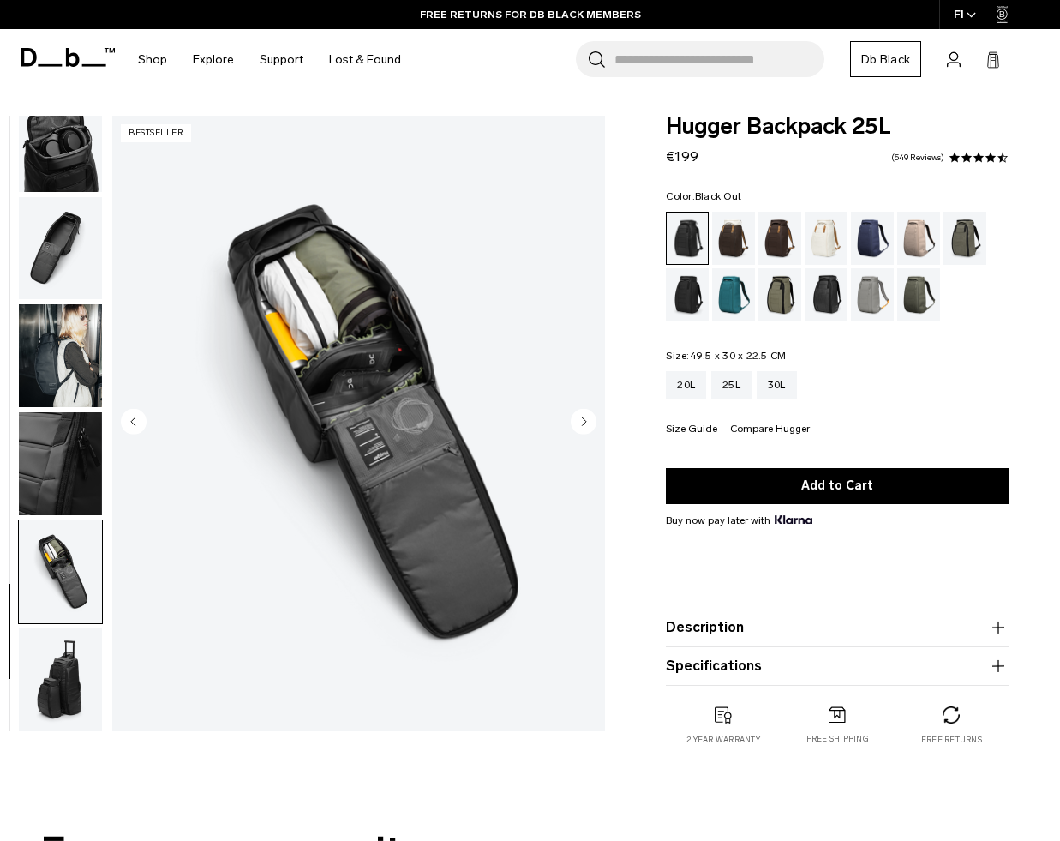
click at [63, 668] on img "button" at bounding box center [60, 679] width 83 height 103
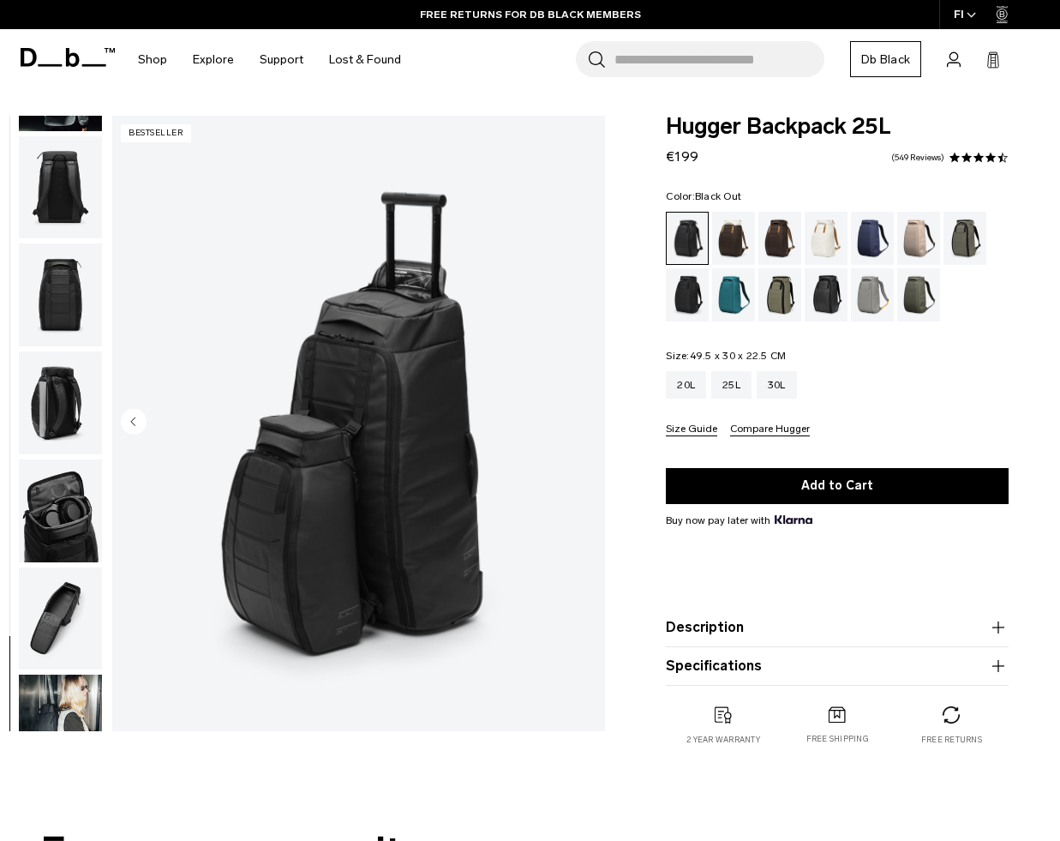
scroll to position [195, 0]
click at [45, 195] on img "button" at bounding box center [60, 189] width 83 height 103
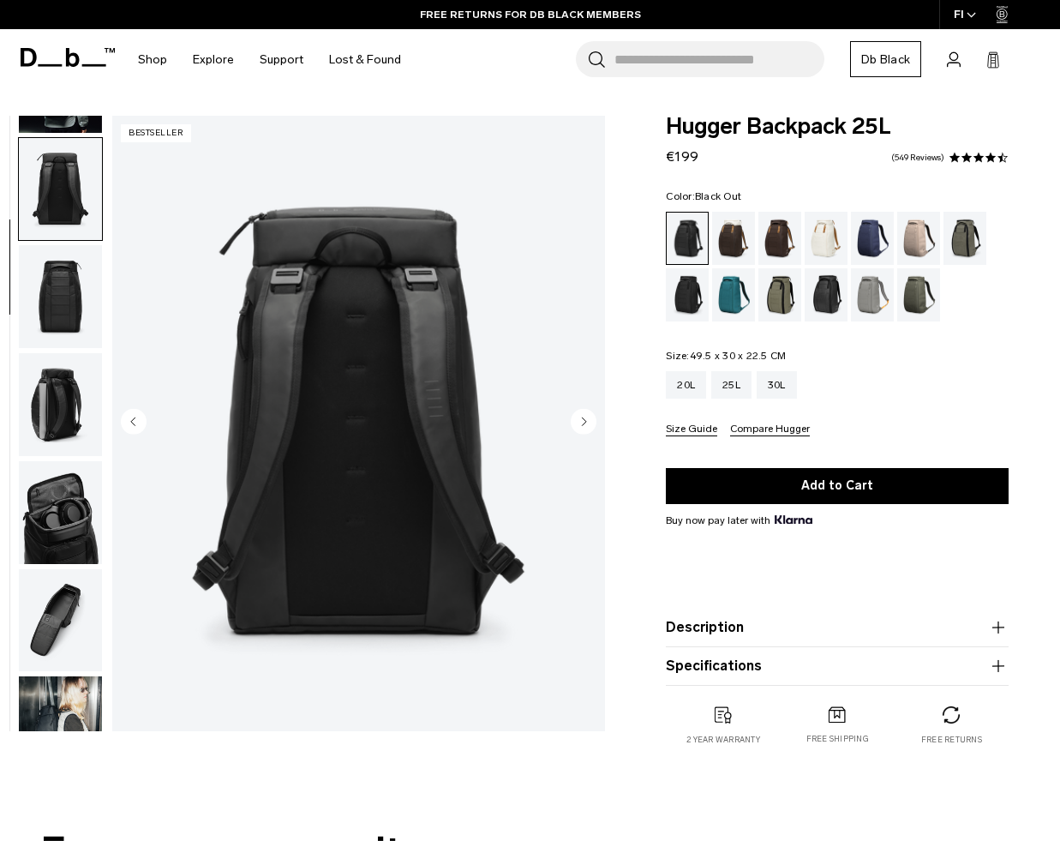
scroll to position [216, 0]
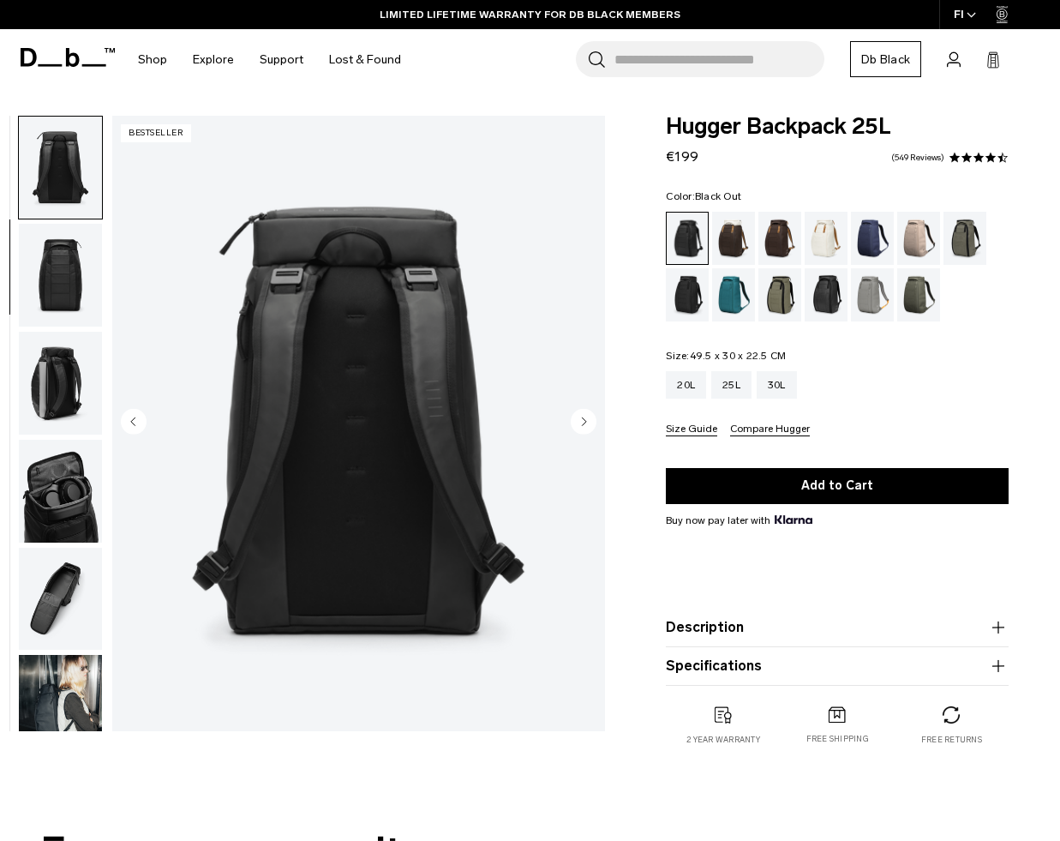
click at [371, 444] on img "3 / 11" at bounding box center [358, 423] width 493 height 615
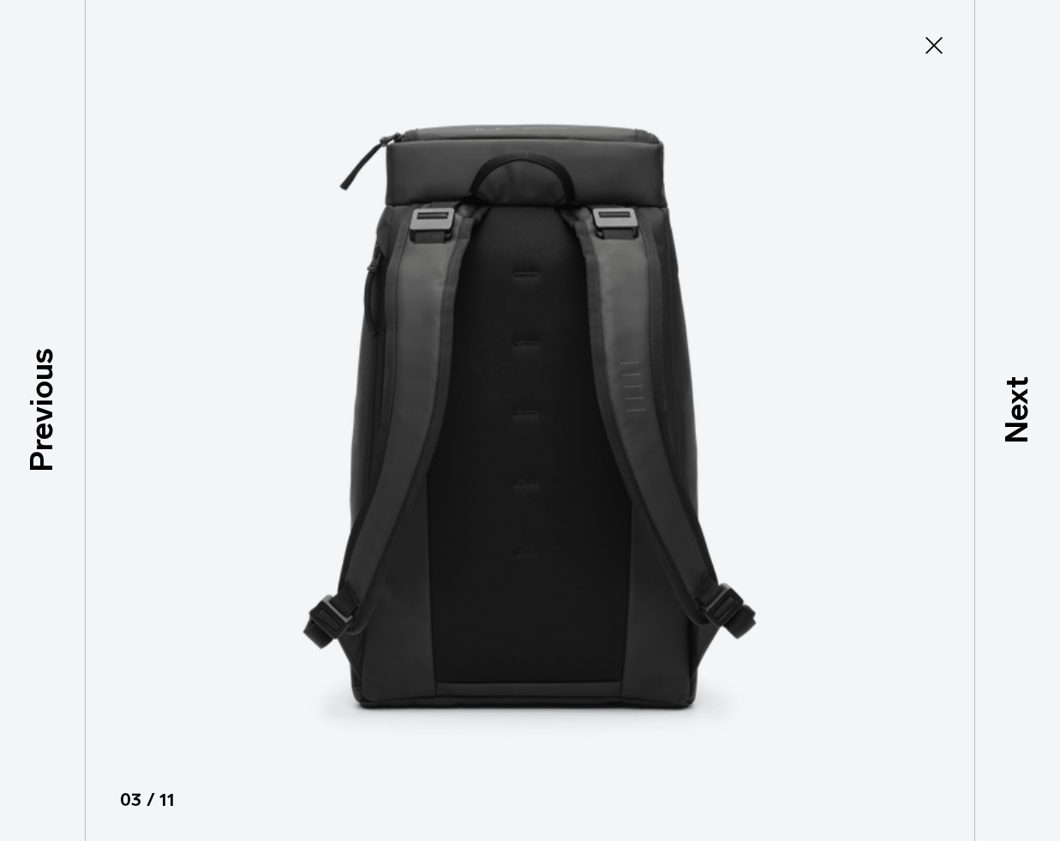
click at [933, 42] on icon at bounding box center [933, 45] width 27 height 27
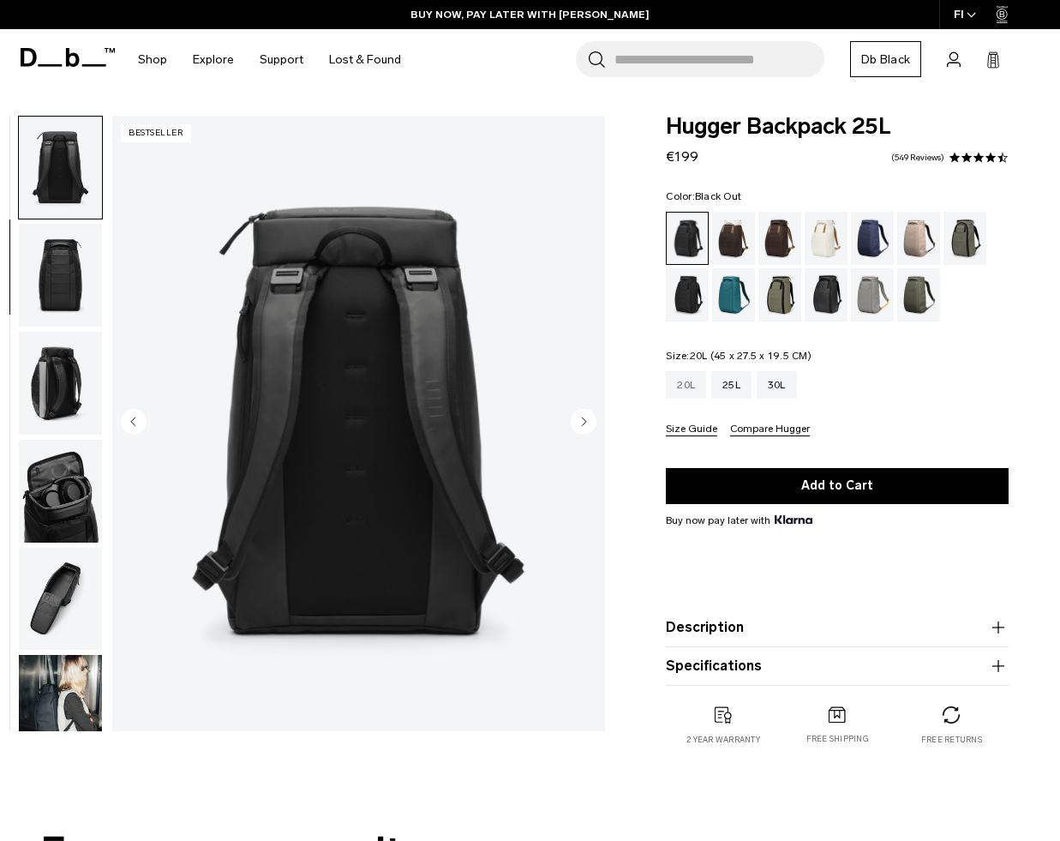
click at [680, 390] on div "20L" at bounding box center [686, 384] width 40 height 27
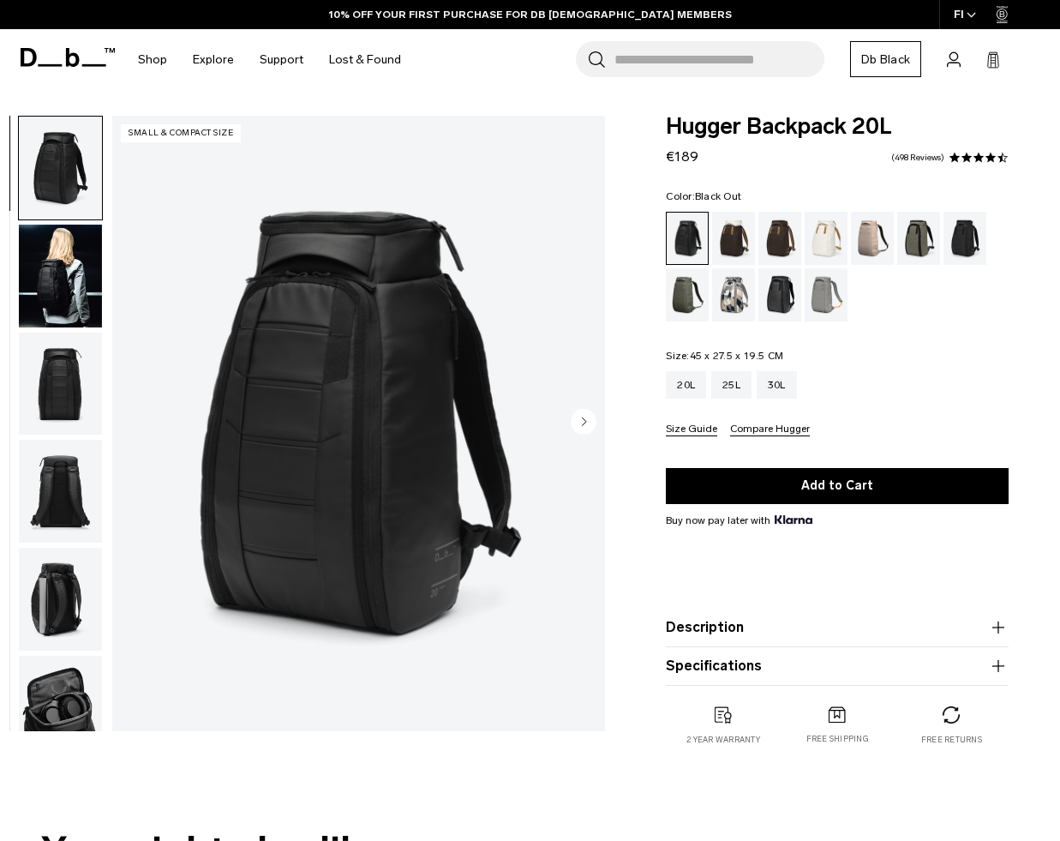
click at [51, 378] on img "button" at bounding box center [60, 384] width 83 height 103
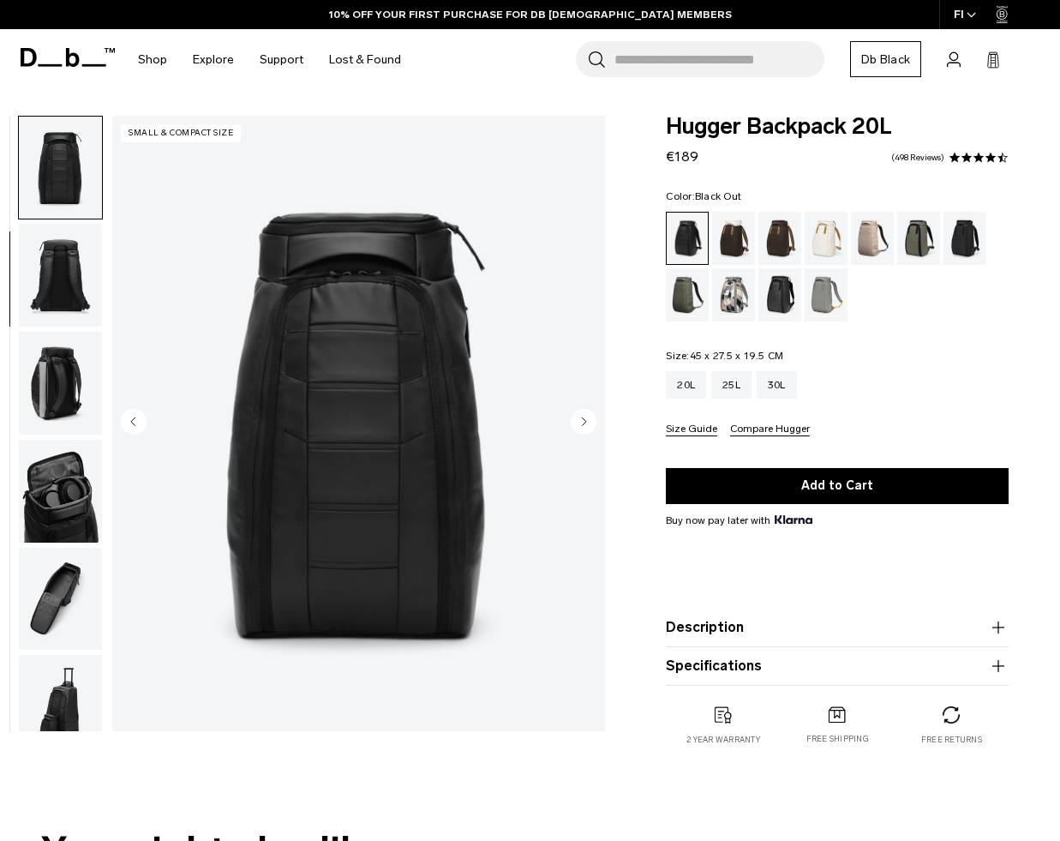
click at [59, 261] on img "button" at bounding box center [60, 275] width 83 height 103
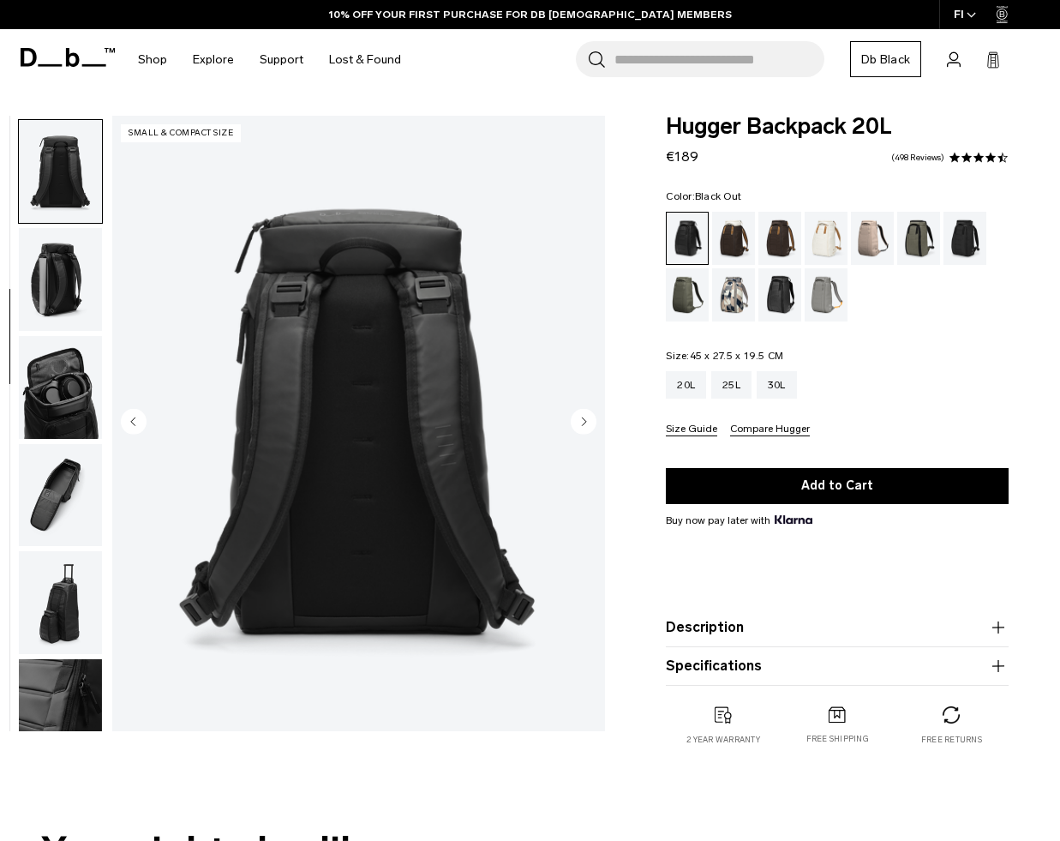
scroll to position [323, 0]
